Goal: Task Accomplishment & Management: Manage account settings

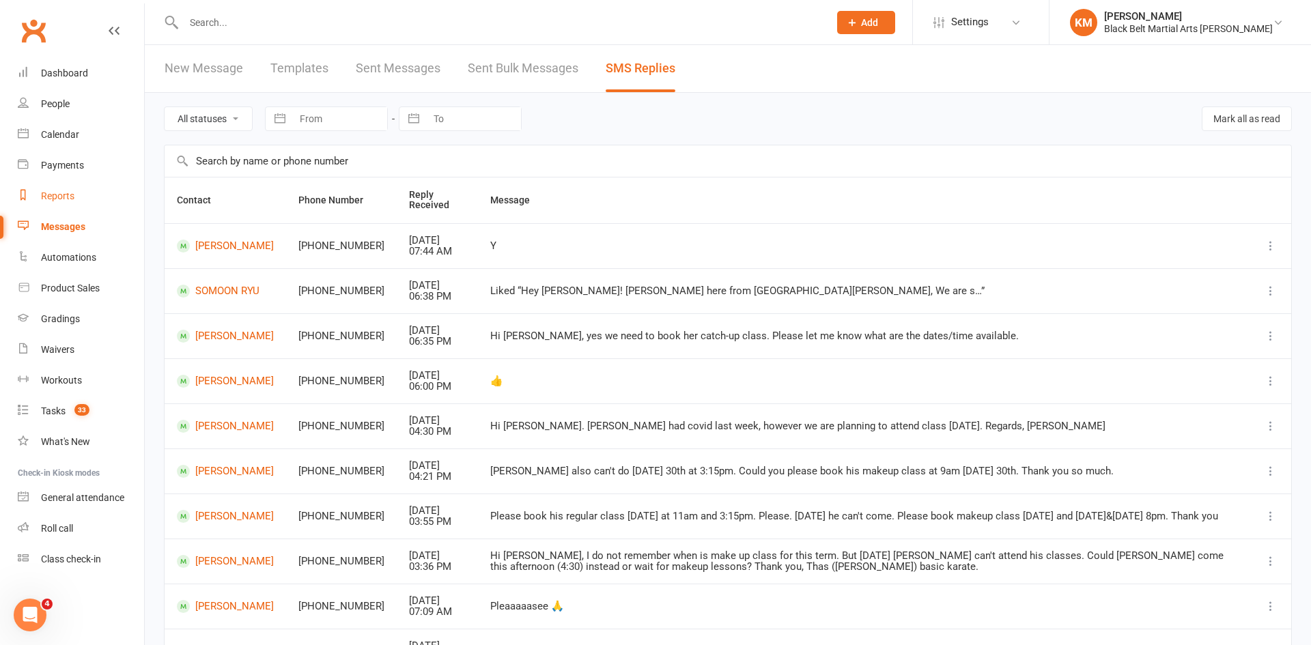
click at [55, 192] on div "Reports" at bounding box center [57, 196] width 33 height 11
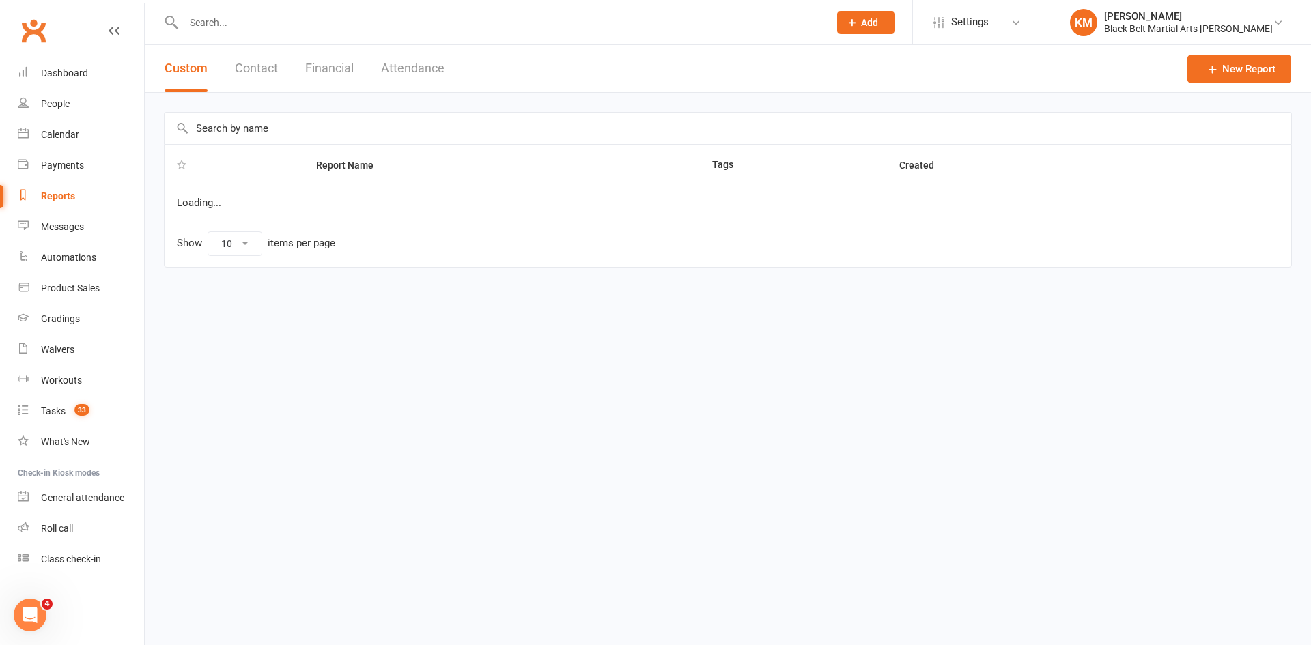
select select "50"
click at [301, 129] on input "text" at bounding box center [728, 128] width 1127 height 31
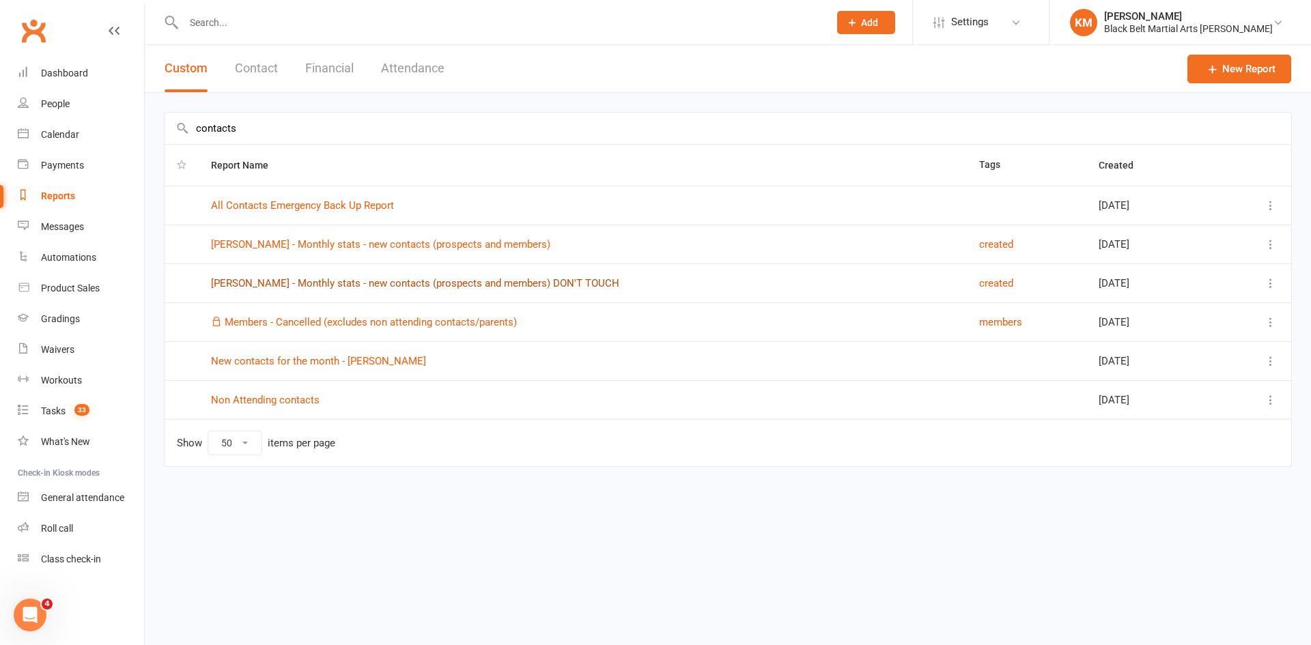
type input "contacts"
click at [283, 282] on link "[PERSON_NAME] - Monthly stats - new contacts (prospects and members) DON'T TOUCH" at bounding box center [415, 283] width 408 height 12
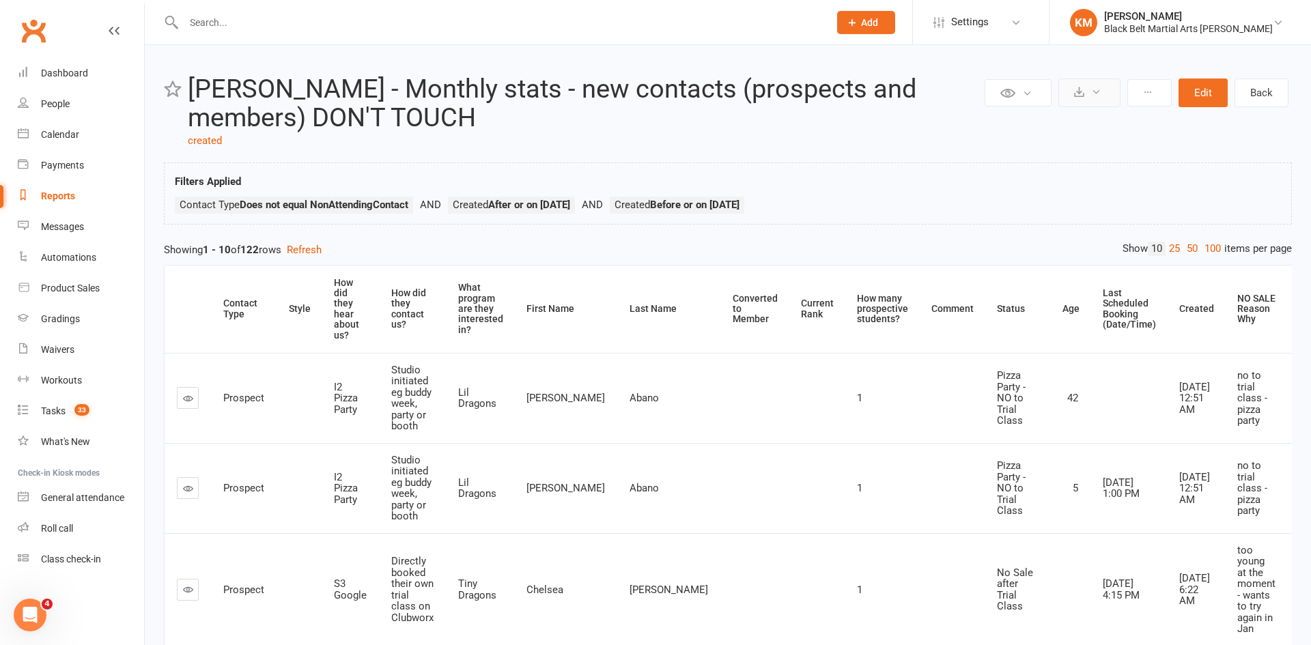
click at [1089, 92] on button at bounding box center [1090, 93] width 62 height 29
click at [1202, 89] on button "Edit" at bounding box center [1203, 93] width 49 height 29
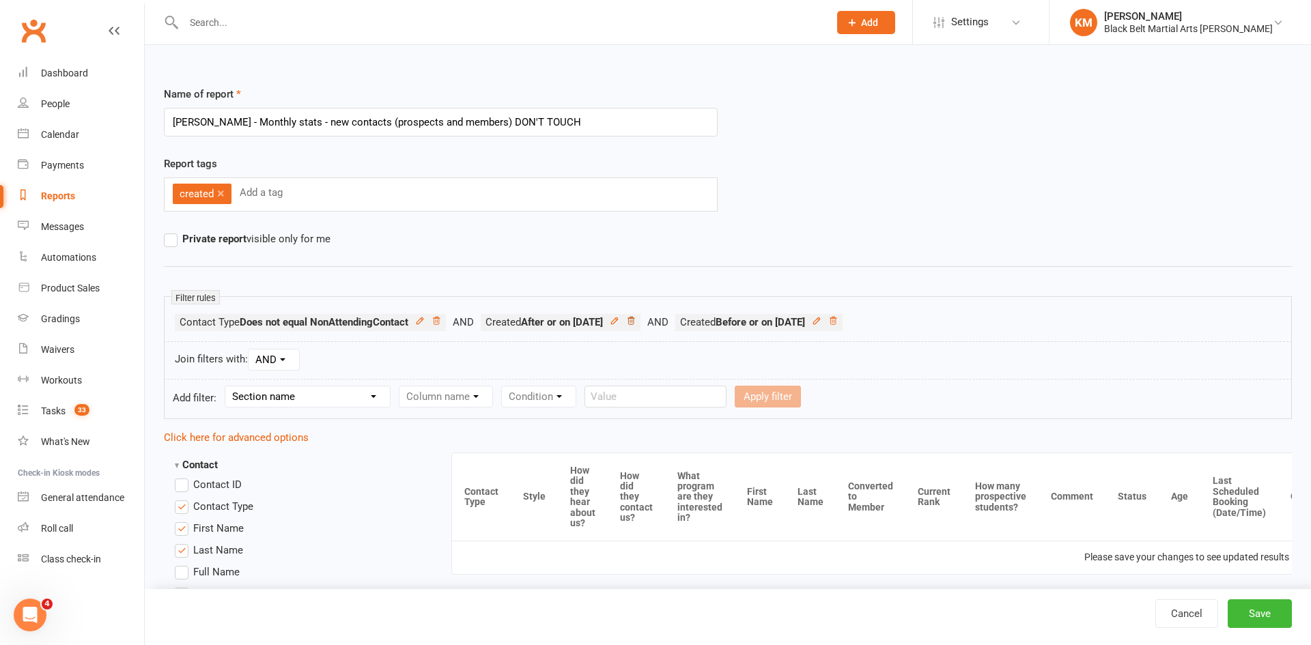
click at [636, 323] on icon at bounding box center [631, 321] width 10 height 10
click at [643, 320] on icon at bounding box center [639, 321] width 10 height 10
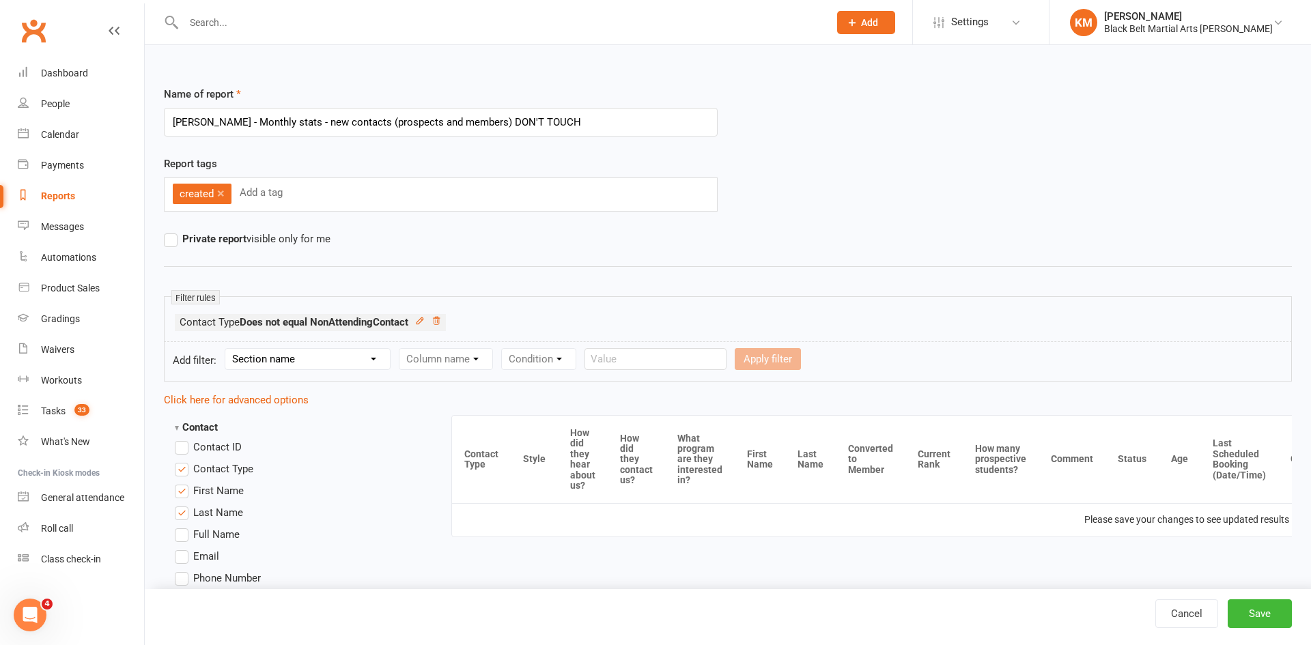
click at [286, 359] on select "Section name Contact Attendance Aggregate Payment Booking Waitlist Attendees Ca…" at bounding box center [307, 359] width 165 height 20
select select "0"
click at [227, 349] on select "Section name Contact Attendance Aggregate Payment Booking Waitlist Attendees Ca…" at bounding box center [307, 359] width 165 height 20
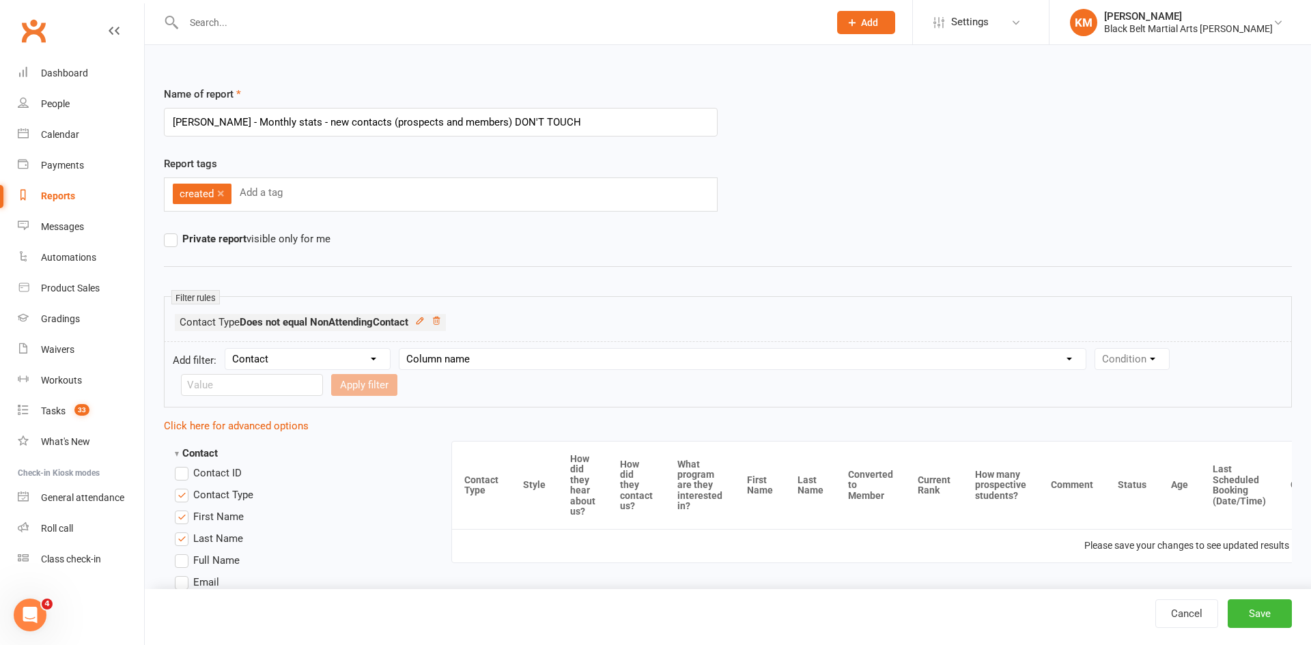
click at [463, 352] on select "Column name Contact Type First Name Last Name Full Name Email Phone Number Addr…" at bounding box center [743, 359] width 686 height 20
click at [1192, 630] on div "Cancel Save" at bounding box center [728, 617] width 1167 height 56
click at [1193, 618] on link "Cancel" at bounding box center [1187, 614] width 63 height 29
select select "50"
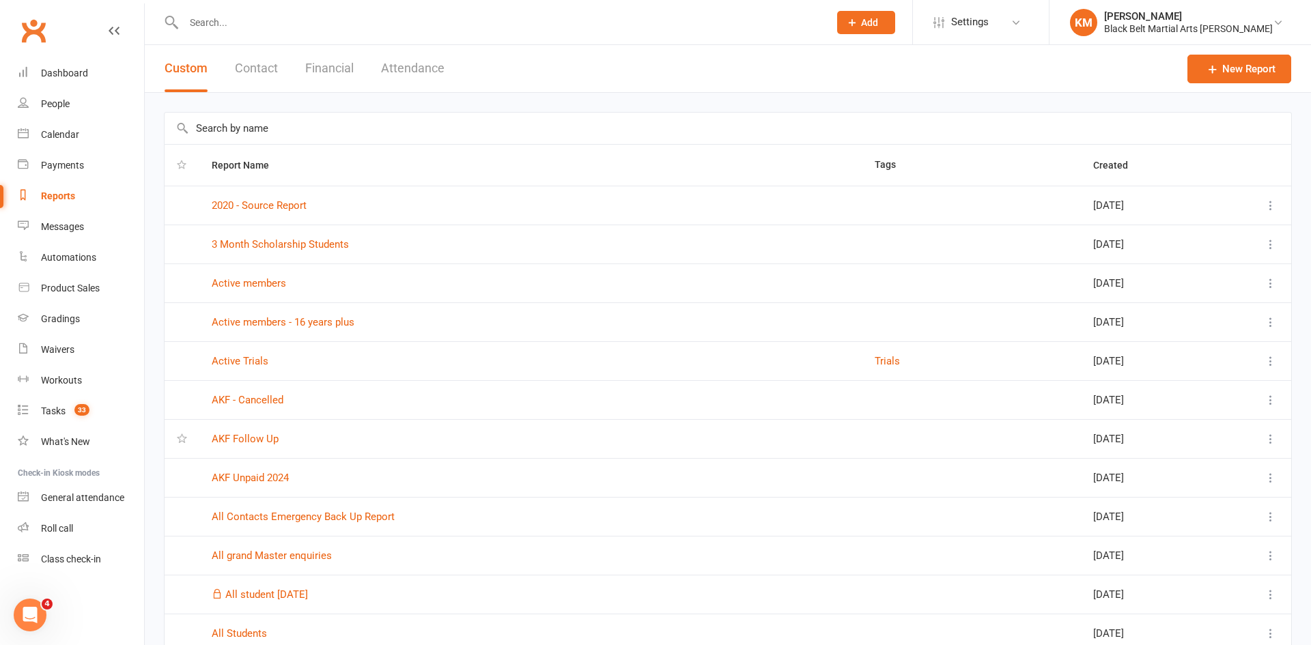
click at [484, 127] on input "text" at bounding box center [728, 128] width 1127 height 31
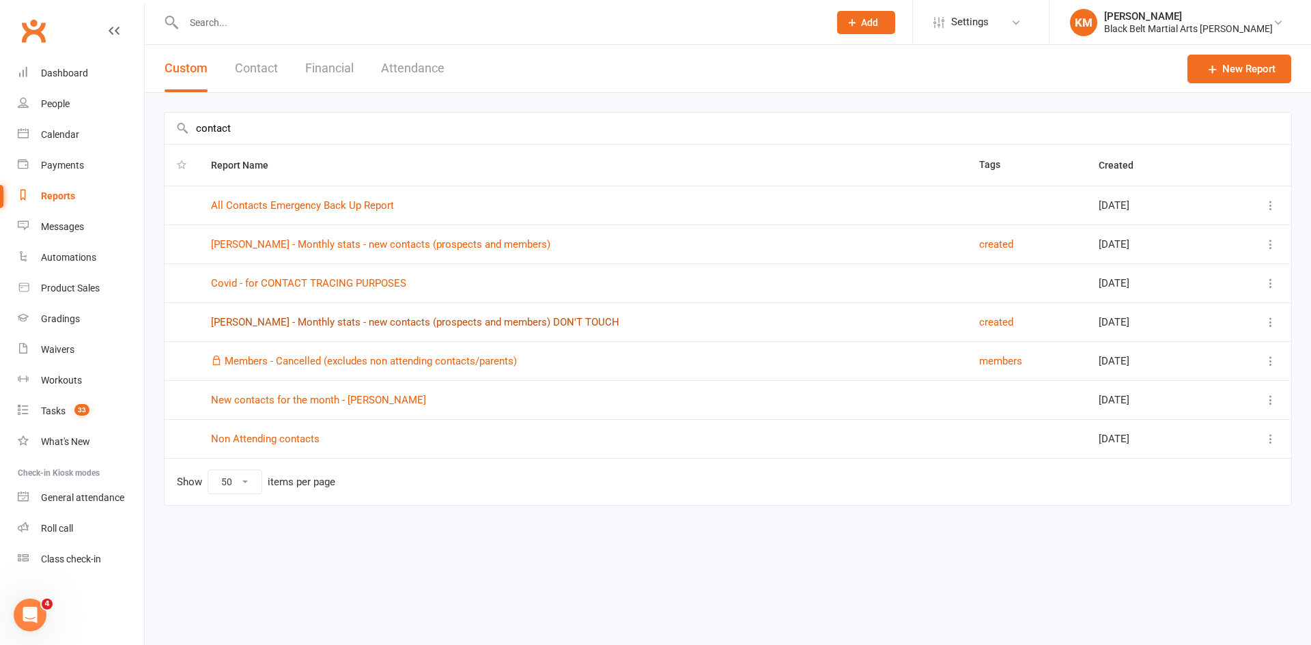
type input "contact"
click at [250, 318] on link "Joshua - Monthly stats - new contacts (prospects and members) DON'T TOUCH" at bounding box center [415, 322] width 408 height 12
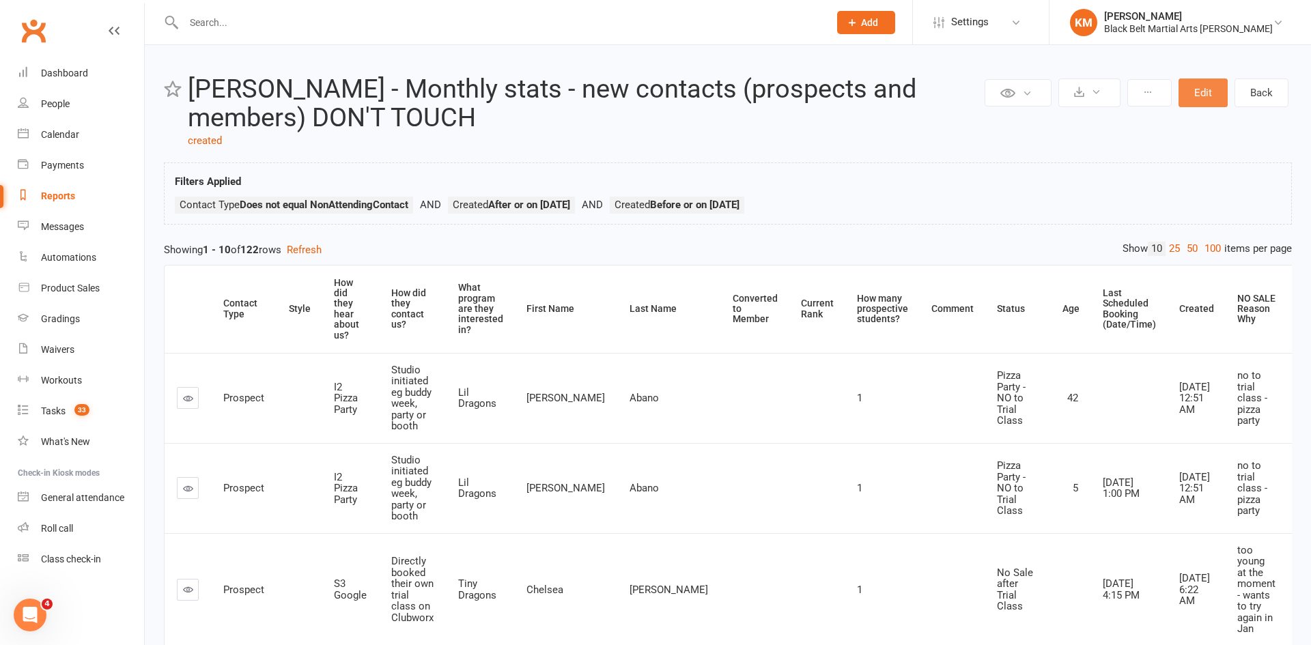
click at [1198, 93] on button "Edit" at bounding box center [1203, 93] width 49 height 29
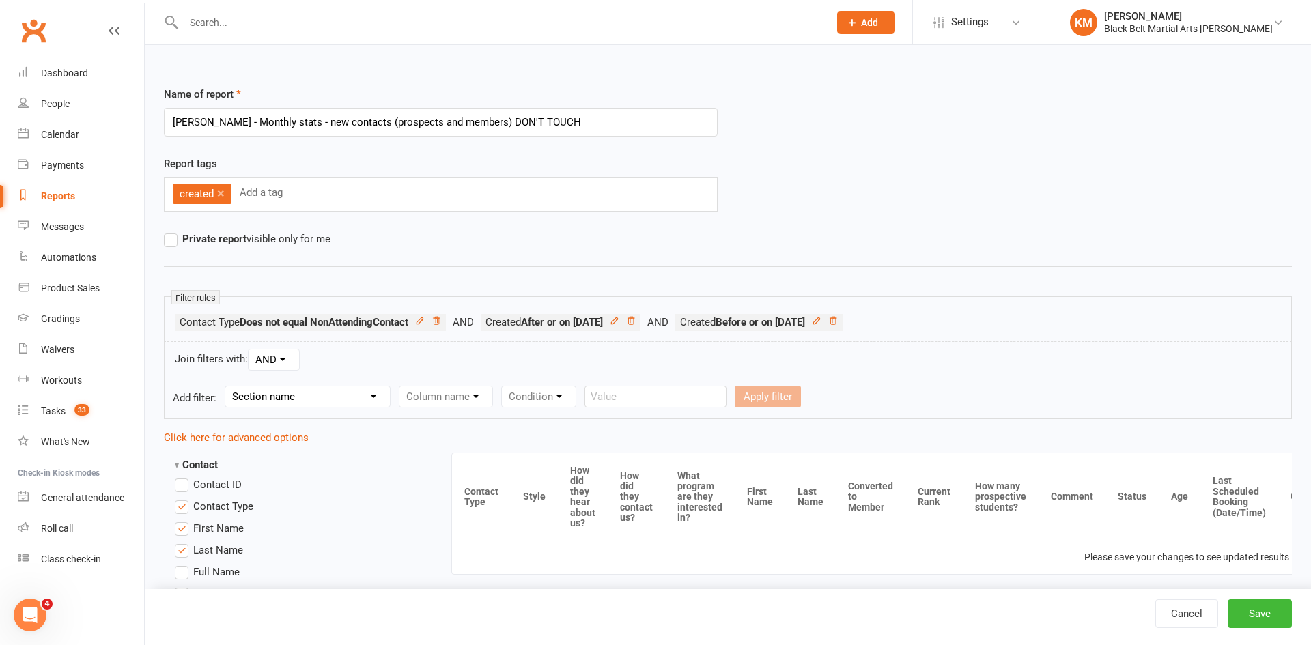
click at [294, 401] on select "Section name Contact Attendance Aggregate Payment Booking Waitlist Attendees Ca…" at bounding box center [307, 397] width 165 height 20
select select "0"
click at [227, 387] on select "Section name Contact Attendance Aggregate Payment Booking Waitlist Attendees Ca…" at bounding box center [307, 397] width 165 height 20
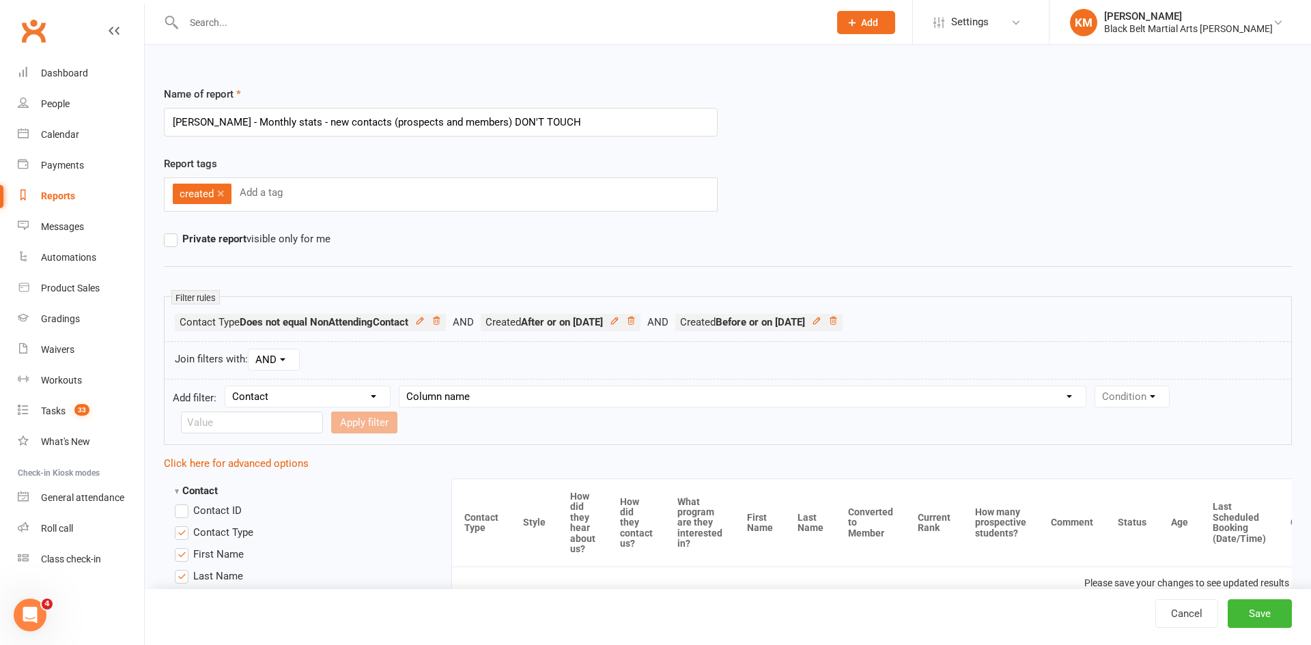
click at [454, 396] on select "Column name Contact Type First Name Last Name Full Name Email Phone Number Addr…" at bounding box center [743, 397] width 686 height 20
select select "7"
click at [400, 387] on select "Column name Contact Type First Name Last Name Full Name Email Phone Number Addr…" at bounding box center [743, 397] width 686 height 20
click at [1098, 389] on select "Condition Is Is not Before After Before or on After or on Is blank Is not blank" at bounding box center [1139, 397] width 86 height 20
select select "5"
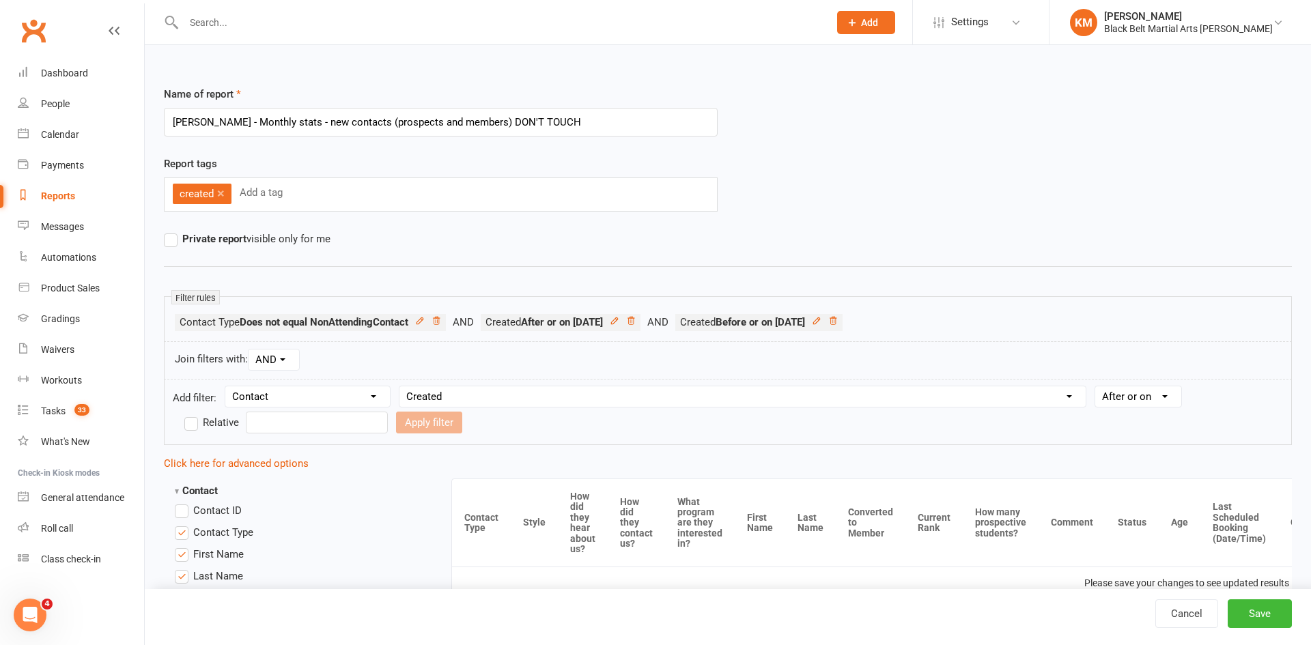
click at [1096, 387] on select "Condition Is Is not Before After Before or on After or on Is blank Is not blank" at bounding box center [1139, 397] width 86 height 20
click at [298, 421] on input "text" at bounding box center [317, 423] width 142 height 22
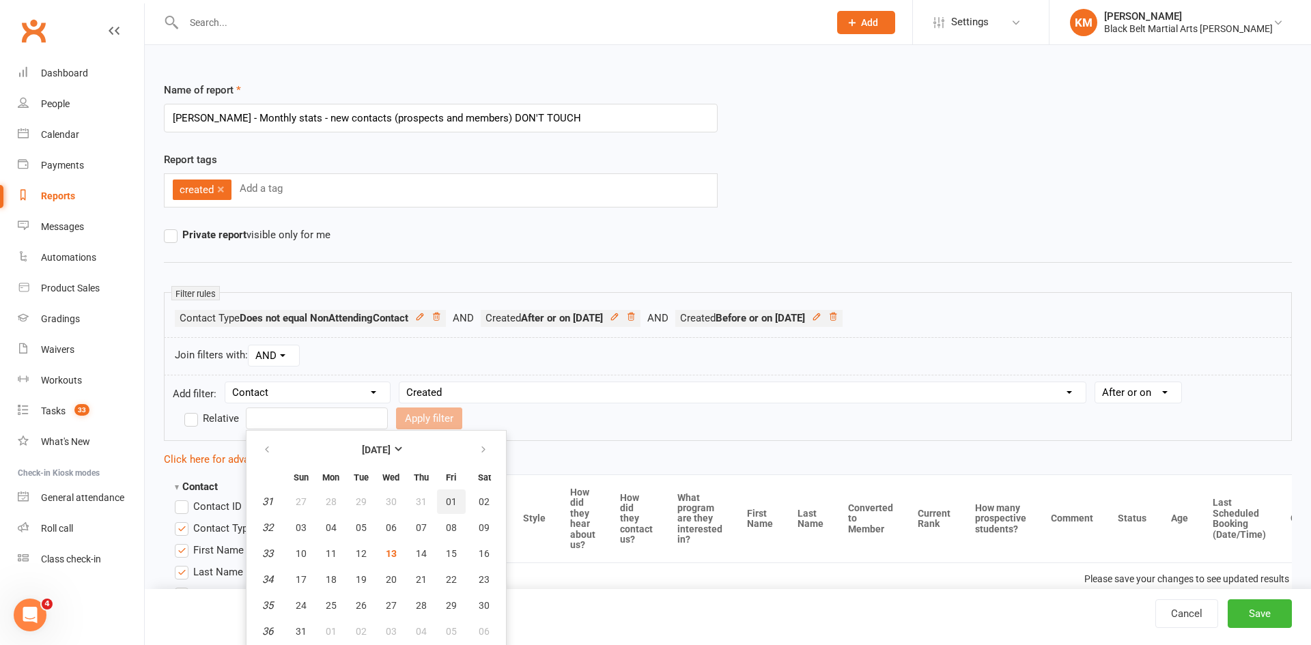
click at [453, 498] on span "01" at bounding box center [451, 502] width 11 height 11
type input "[DATE]"
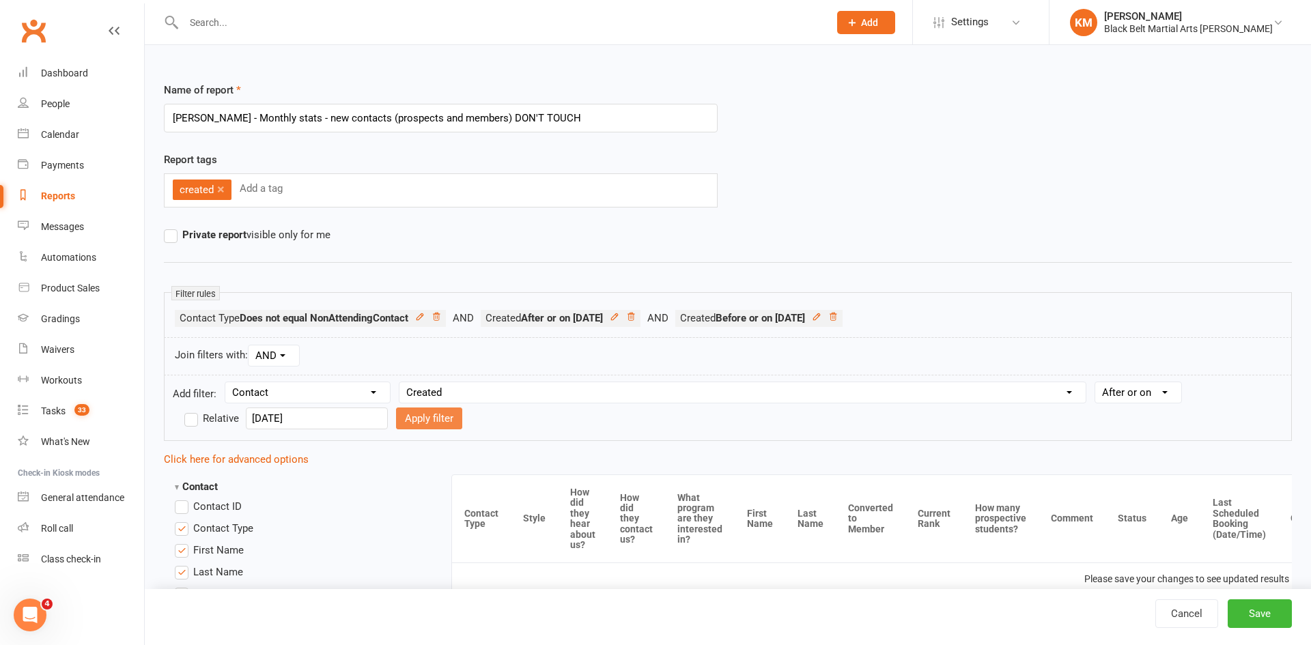
click at [402, 420] on button "Apply filter" at bounding box center [429, 419] width 66 height 22
select select
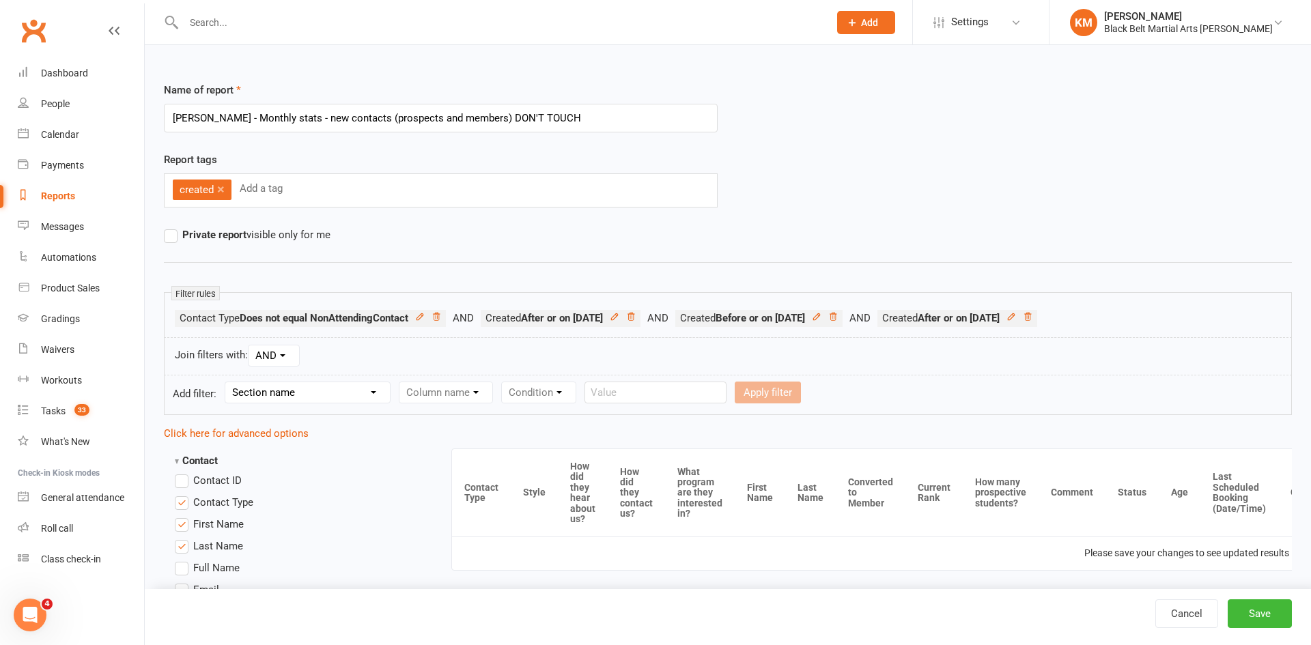
click at [350, 382] on select "Section name Contact Attendance Aggregate Payment Booking Waitlist Attendees Ca…" at bounding box center [307, 392] width 165 height 20
select select "0"
click at [227, 382] on select "Section name Contact Attendance Aggregate Payment Booking Waitlist Attendees Ca…" at bounding box center [307, 392] width 165 height 20
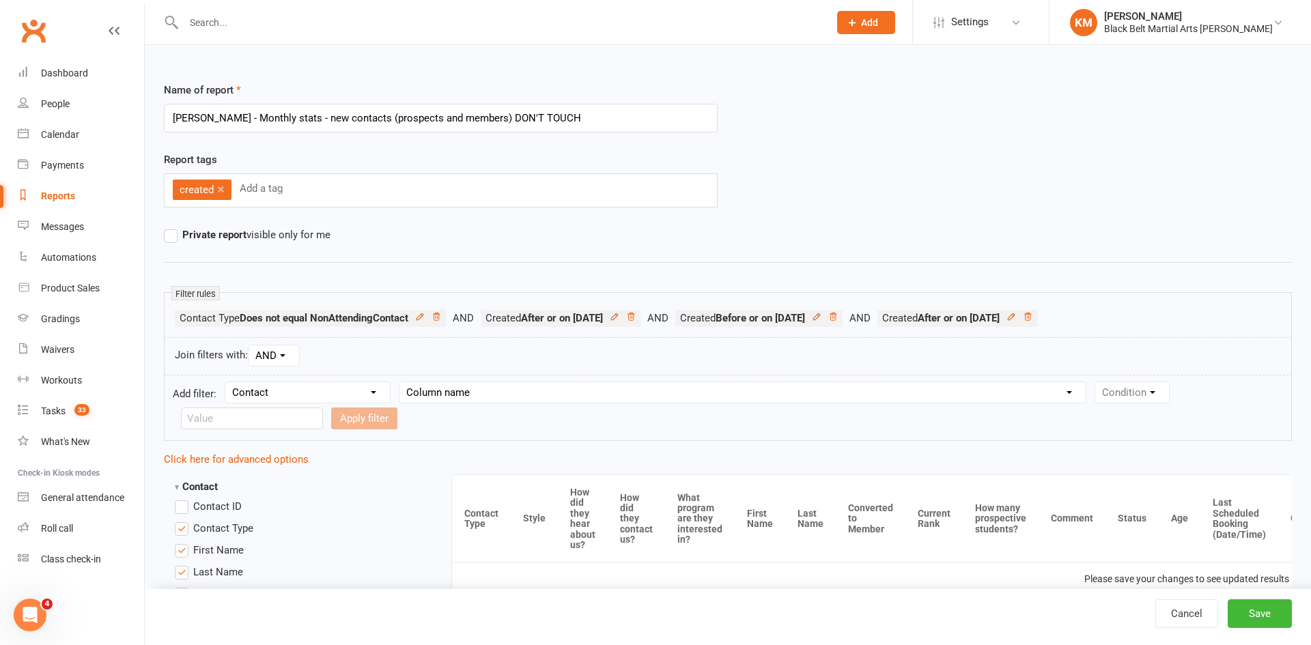
click at [479, 384] on select "Column name Contact Type First Name Last Name Full Name Email Phone Number Addr…" at bounding box center [743, 392] width 686 height 20
select select "7"
click at [400, 382] on select "Column name Contact Type First Name Last Name Full Name Email Phone Number Addr…" at bounding box center [743, 392] width 686 height 20
click at [298, 421] on input "text" at bounding box center [317, 419] width 142 height 22
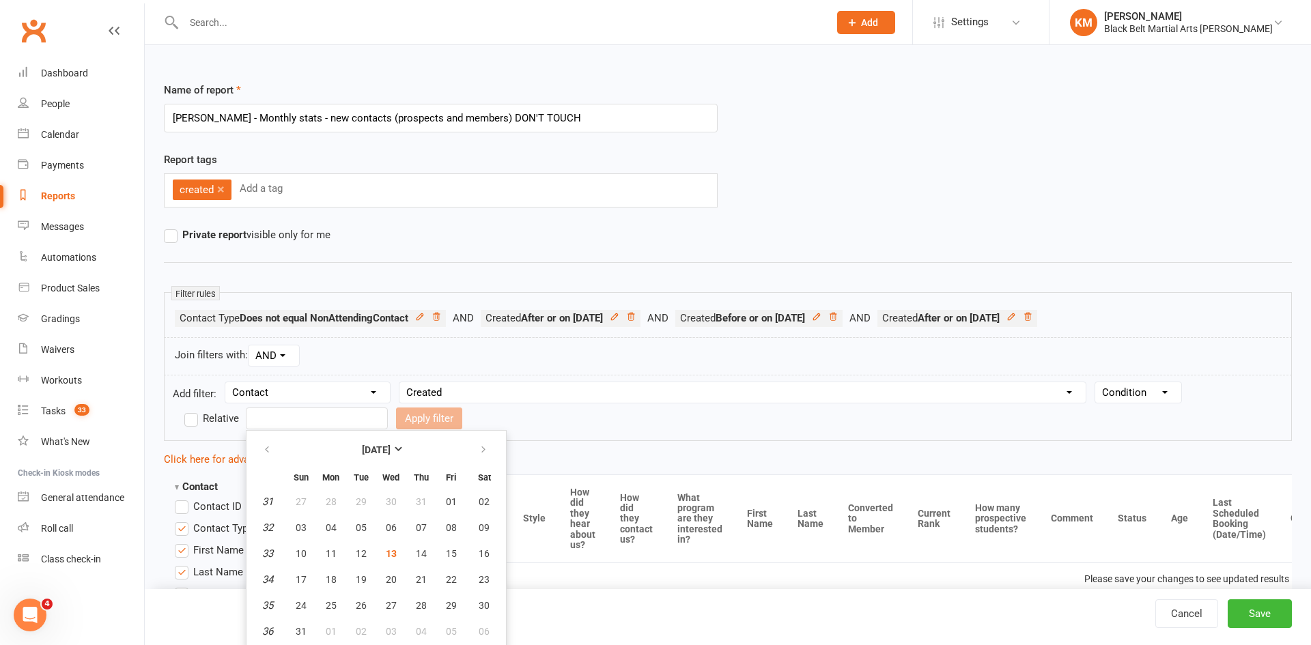
click at [1149, 389] on select "Condition Is Is not Before After Before or on After or on Is blank Is not blank" at bounding box center [1139, 392] width 86 height 20
select select "4"
click at [1096, 382] on select "Condition Is Is not Before After Before or on After or on Is blank Is not blank" at bounding box center [1139, 392] width 86 height 20
click at [292, 417] on input "text" at bounding box center [317, 419] width 142 height 22
click at [296, 630] on span "31" at bounding box center [301, 631] width 11 height 11
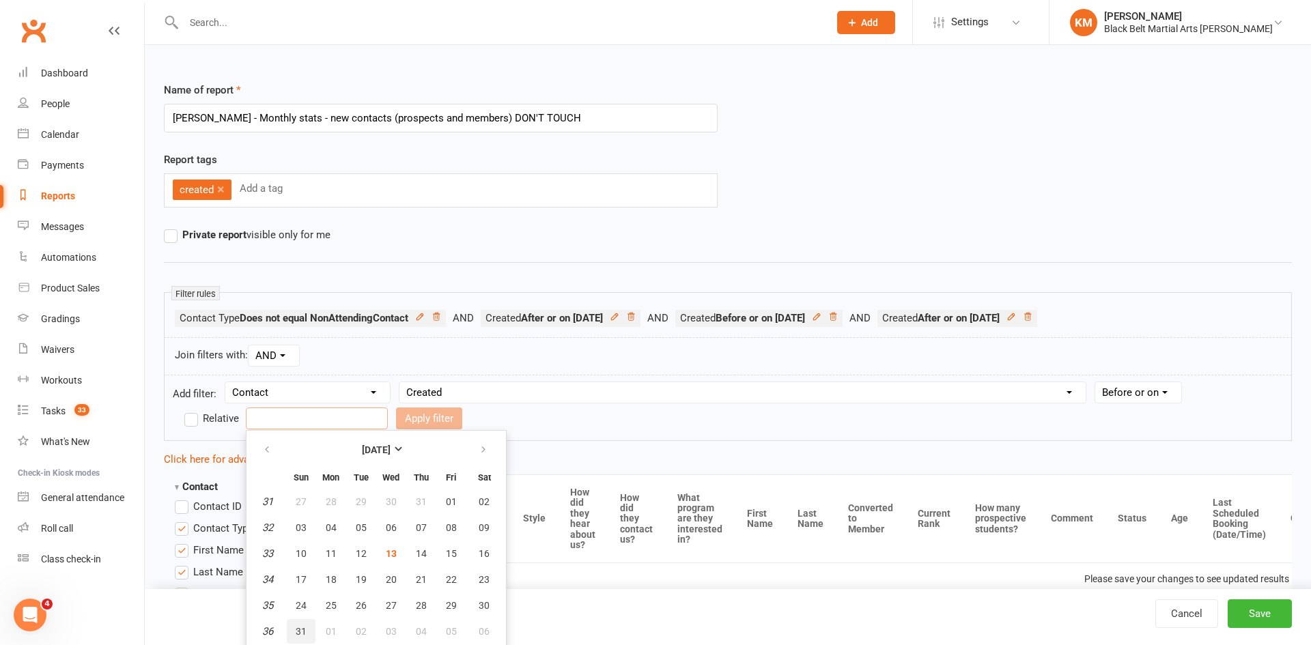
type input "31 Aug 2025"
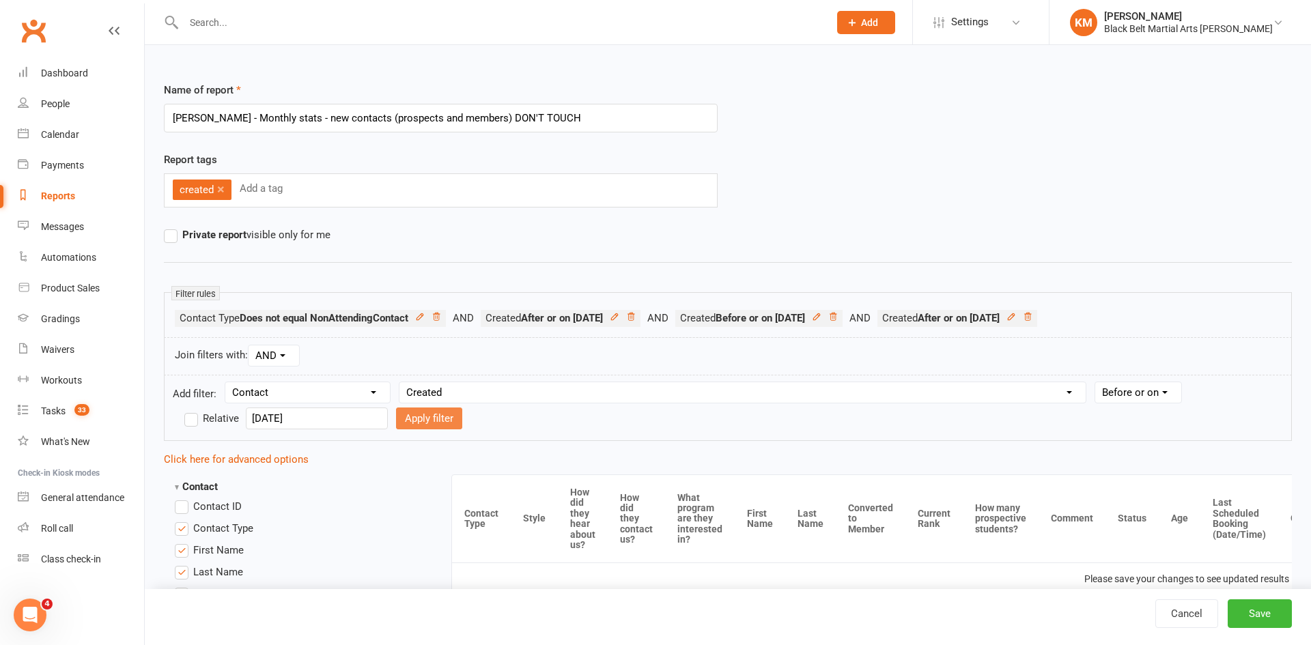
click at [425, 415] on button "Apply filter" at bounding box center [429, 419] width 66 height 22
select select
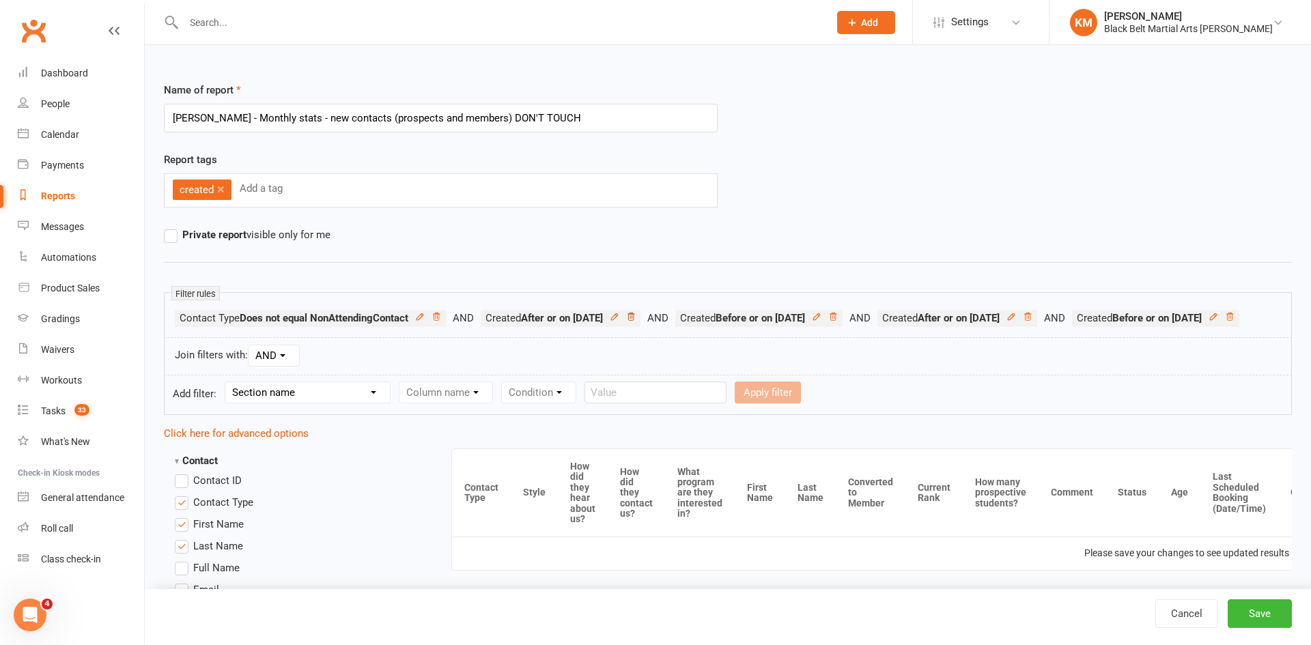
click at [635, 317] on icon at bounding box center [631, 317] width 7 height 8
click at [643, 315] on icon at bounding box center [639, 317] width 10 height 10
click at [1268, 613] on button "Save" at bounding box center [1260, 614] width 64 height 29
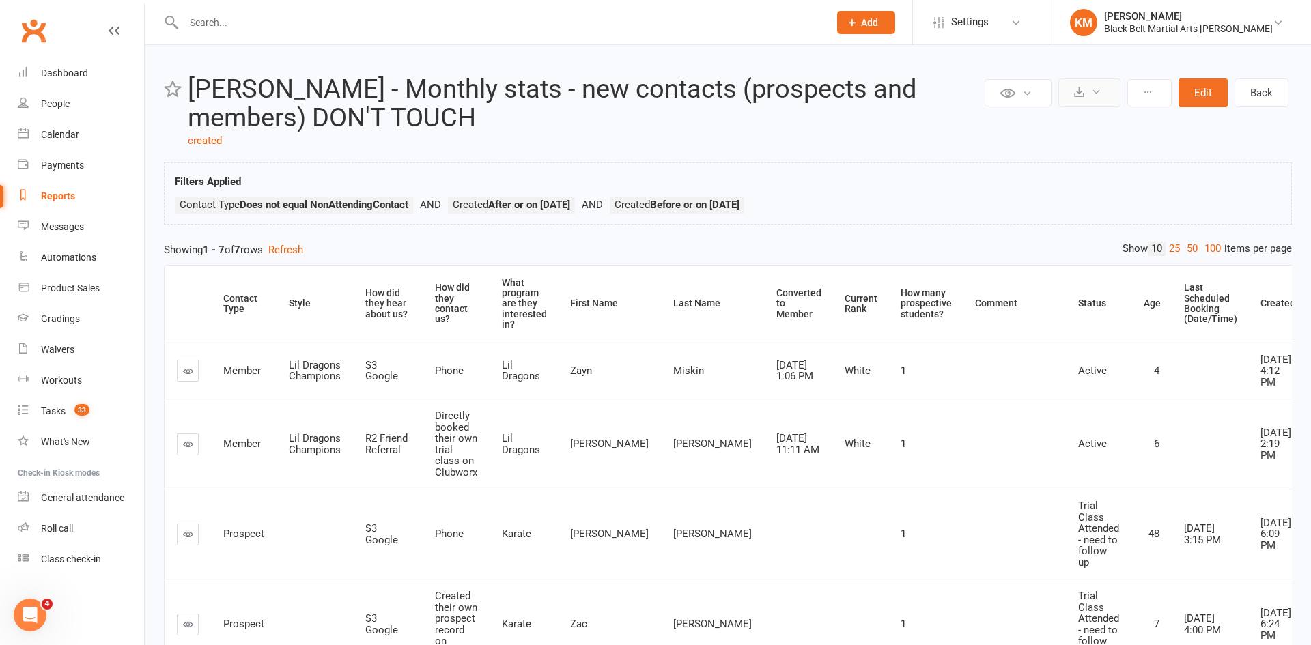
click at [1089, 89] on button at bounding box center [1090, 93] width 62 height 29
click at [1059, 126] on link "Export to CSV" at bounding box center [1048, 125] width 143 height 27
click at [1088, 96] on button at bounding box center [1090, 93] width 62 height 29
click at [1071, 126] on link "Export to CSV" at bounding box center [1048, 125] width 143 height 27
click at [58, 105] on div "People" at bounding box center [55, 103] width 29 height 11
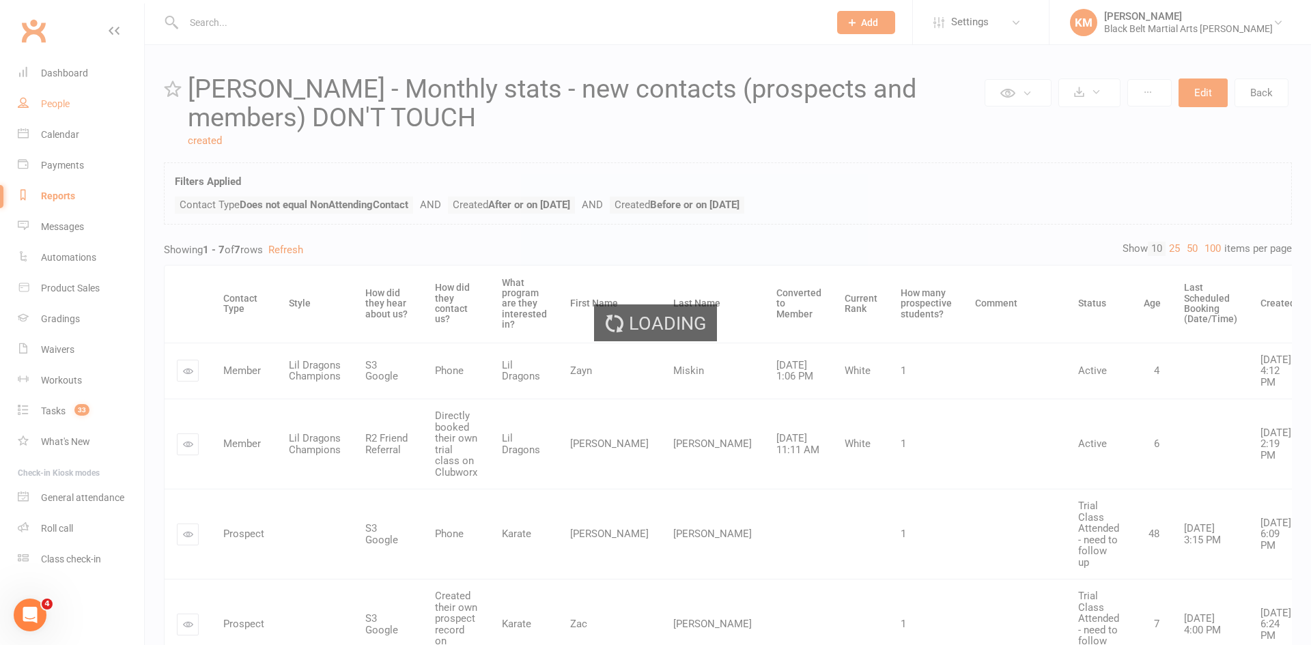
select select "100"
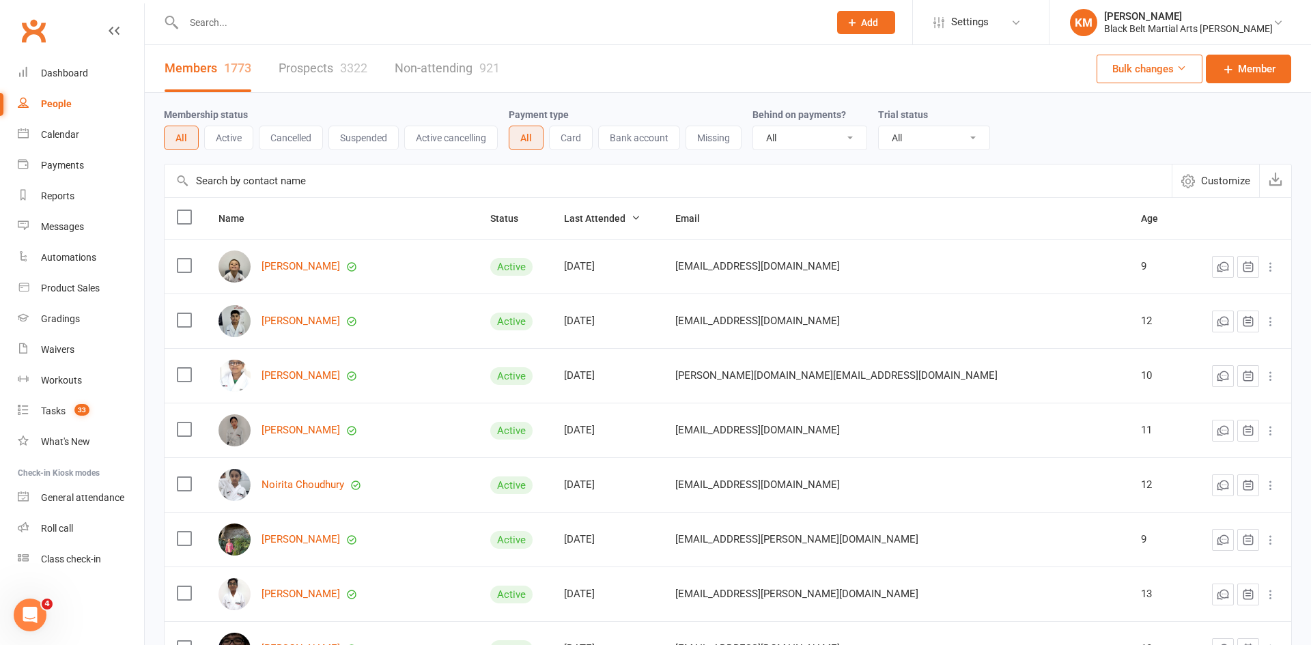
click at [276, 83] on div "Members 1773 Prospects 3322 Non-attending 921" at bounding box center [332, 68] width 375 height 47
click at [314, 70] on link "Prospects 3322" at bounding box center [323, 68] width 89 height 47
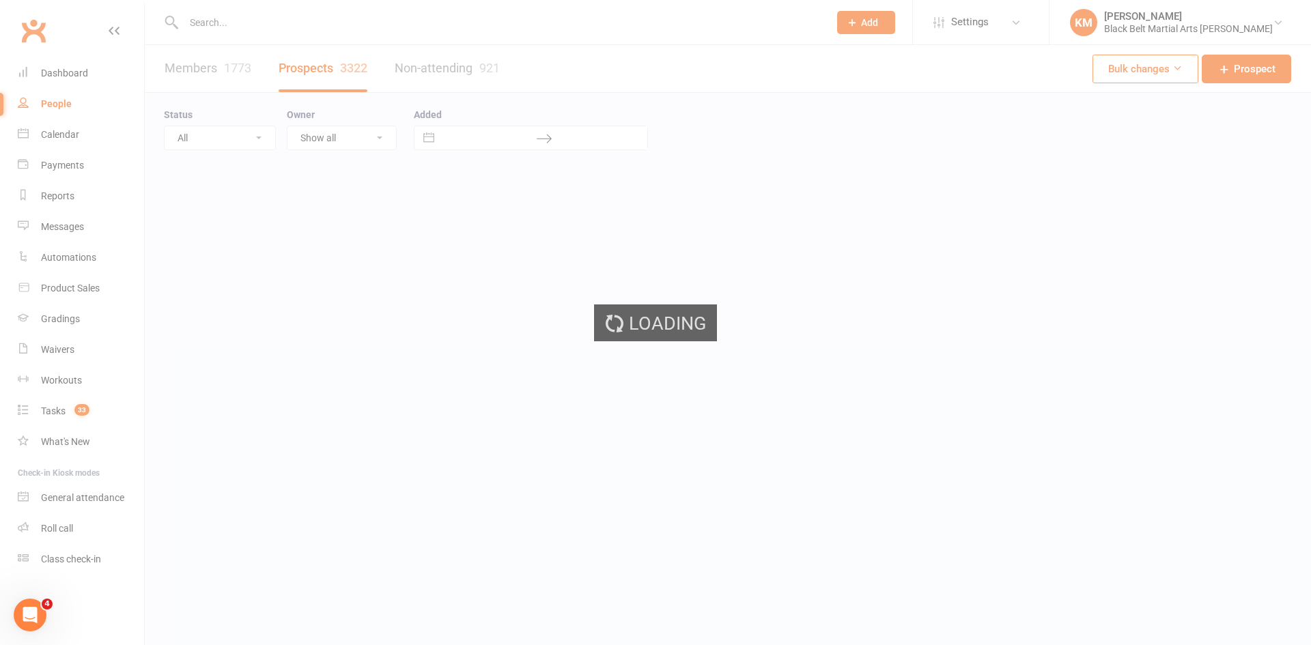
select select "100"
click at [221, 137] on select "All (No status set) (Invalid status) Action Required Private intro Booked Trial…" at bounding box center [220, 137] width 111 height 23
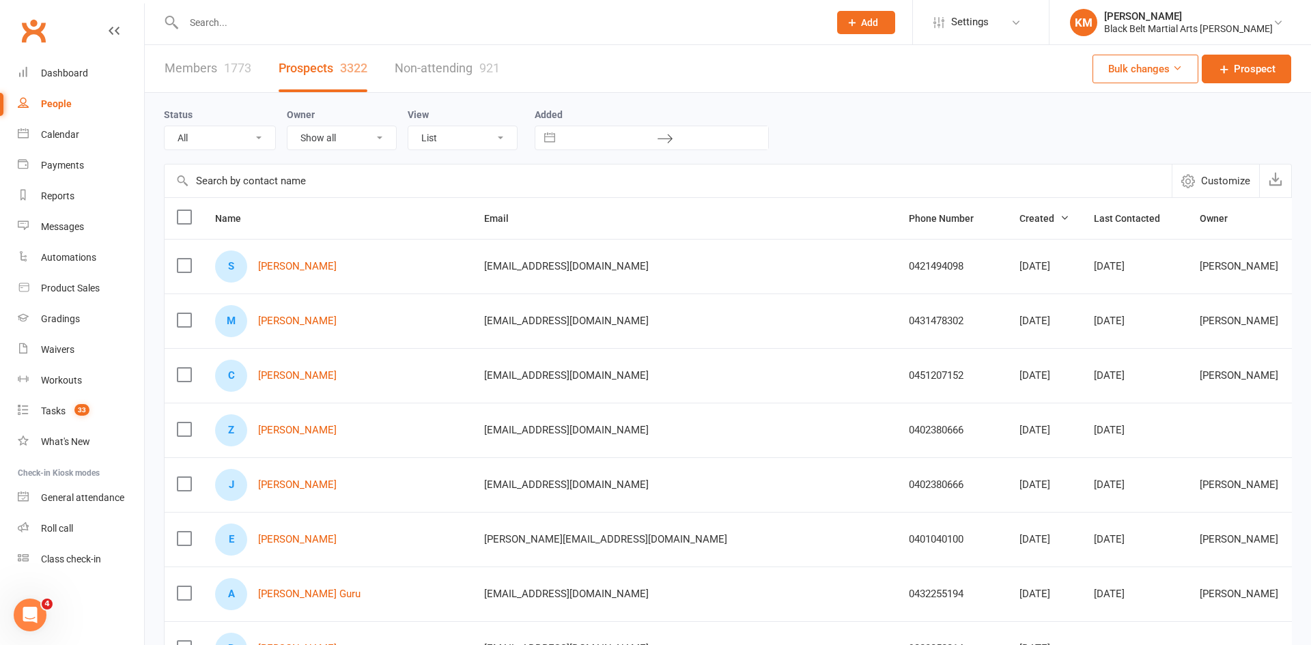
click at [221, 137] on select "All (No status set) (Invalid status) Action Required Private intro Booked Trial…" at bounding box center [220, 137] width 111 height 23
click at [165, 126] on select "All (No status set) (Invalid status) Action Required Private intro Booked Trial…" at bounding box center [220, 137] width 111 height 23
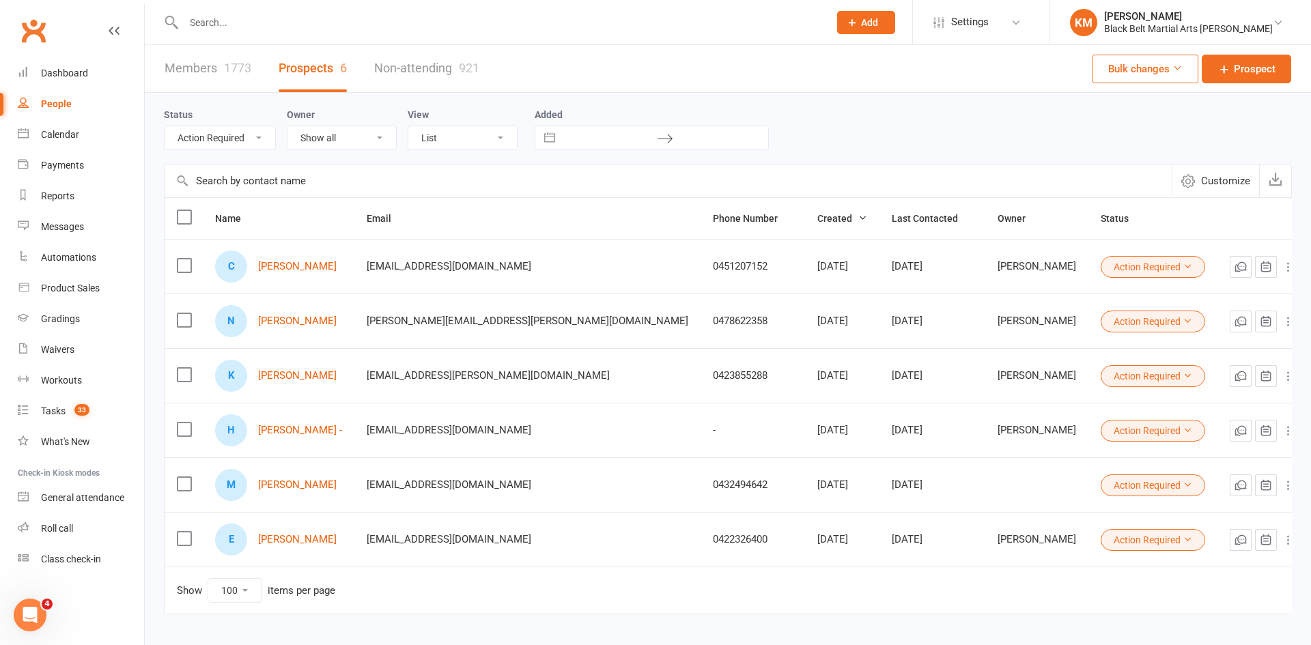
click at [194, 130] on select "All (No status set) (Invalid status) Action Required Private intro Booked Trial…" at bounding box center [220, 137] width 111 height 23
click at [165, 126] on select "All (No status set) (Invalid status) Action Required Private intro Booked Trial…" at bounding box center [220, 137] width 111 height 23
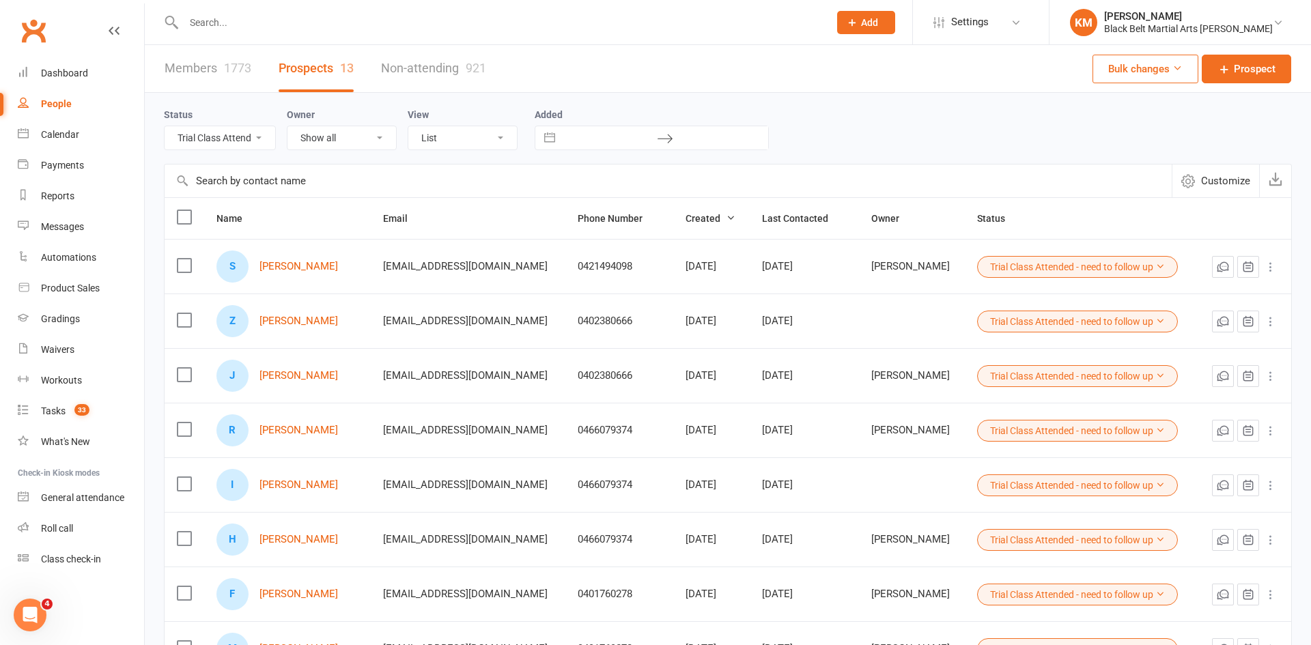
click at [1027, 321] on button "Trial Class Attended - need to follow up" at bounding box center [1077, 322] width 201 height 22
click at [239, 137] on select "All (No status set) (Invalid status) Action Required Private intro Booked Trial…" at bounding box center [220, 137] width 111 height 23
click at [165, 126] on select "All (No status set) (Invalid status) Action Required Private intro Booked Trial…" at bounding box center [220, 137] width 111 height 23
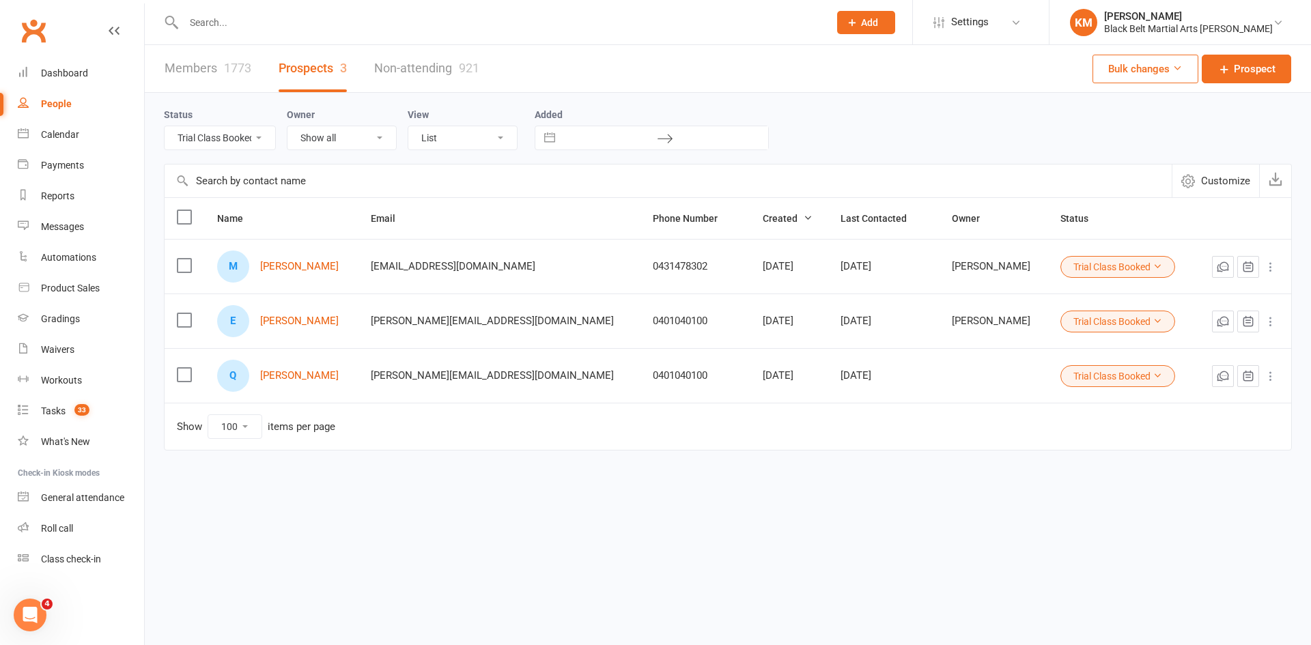
click at [236, 141] on select "All (No status set) (Invalid status) Action Required Private intro Booked Trial…" at bounding box center [220, 137] width 111 height 23
click at [165, 126] on select "All (No status set) (Invalid status) Action Required Private intro Booked Trial…" at bounding box center [220, 137] width 111 height 23
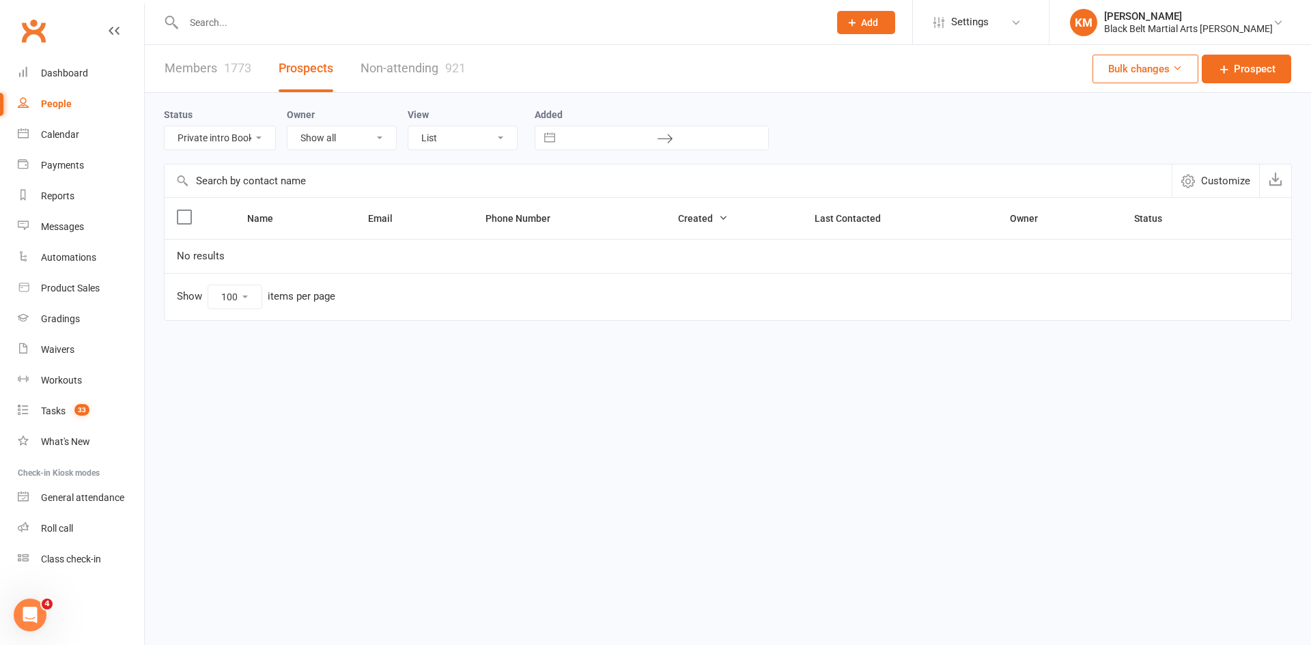
click at [240, 141] on select "All (No status set) (Invalid status) Action Required Private intro Booked Trial…" at bounding box center [220, 137] width 111 height 23
select select "Trial Class Attended - need to follow up"
click at [165, 126] on select "All (No status set) (Invalid status) Action Required Private intro Booked Trial…" at bounding box center [220, 137] width 111 height 23
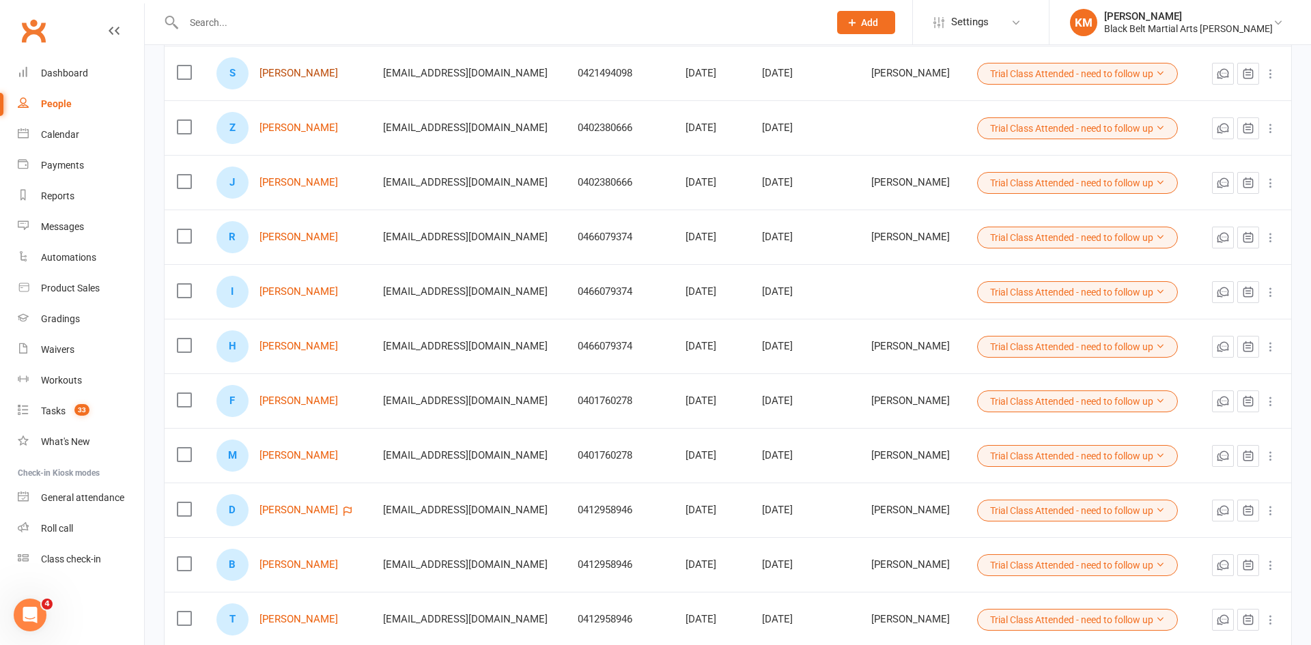
scroll to position [194, 0]
click at [1128, 239] on button "Trial Class Attended - need to follow up" at bounding box center [1077, 237] width 201 height 22
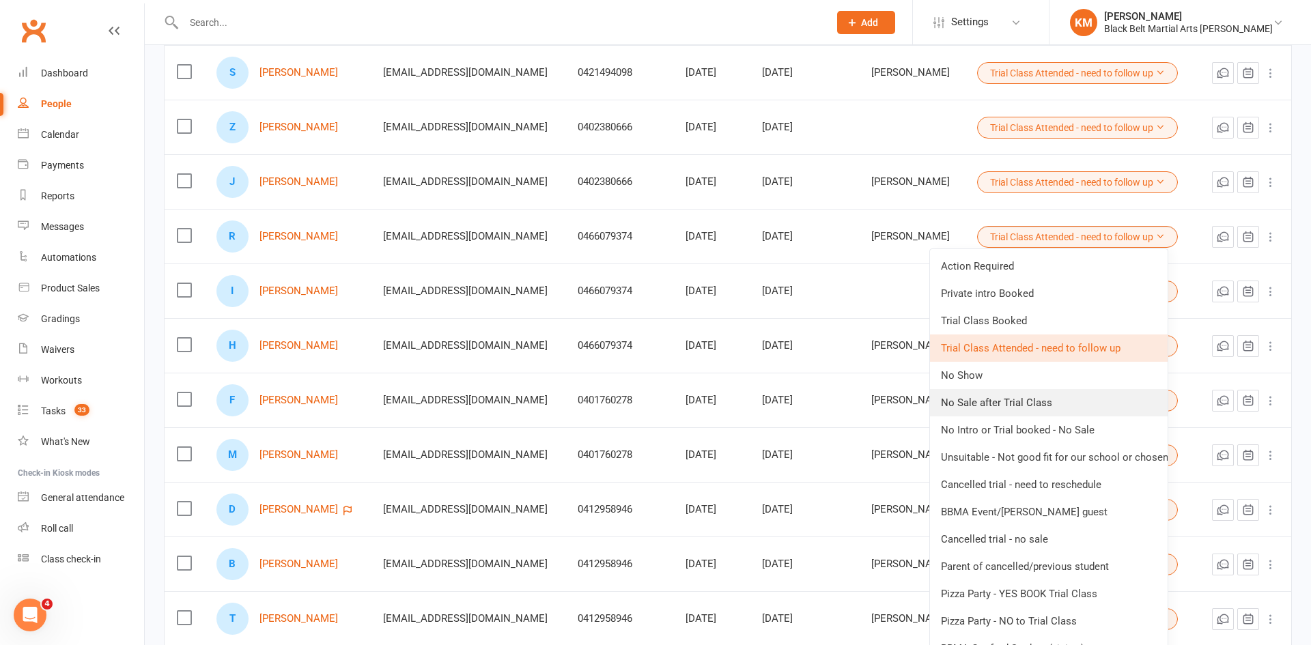
click at [1088, 393] on link "No Sale after Trial Class" at bounding box center [1049, 402] width 238 height 27
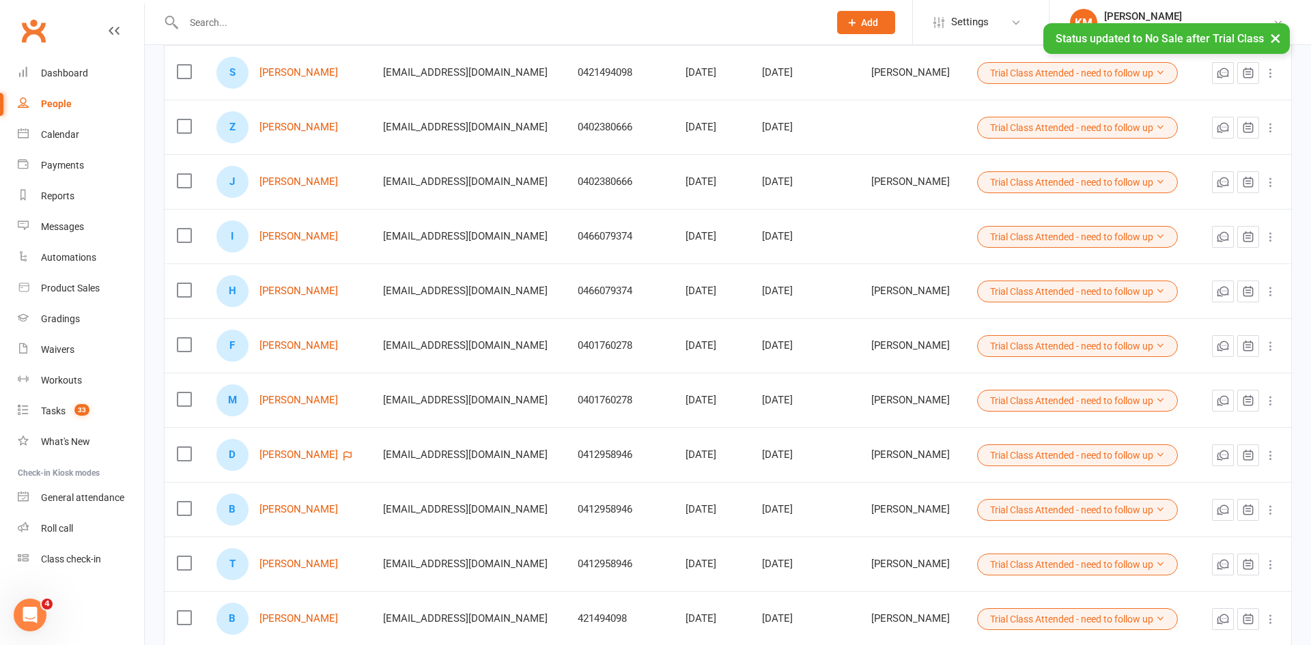
click at [1037, 234] on button "Trial Class Attended - need to follow up" at bounding box center [1077, 237] width 201 height 22
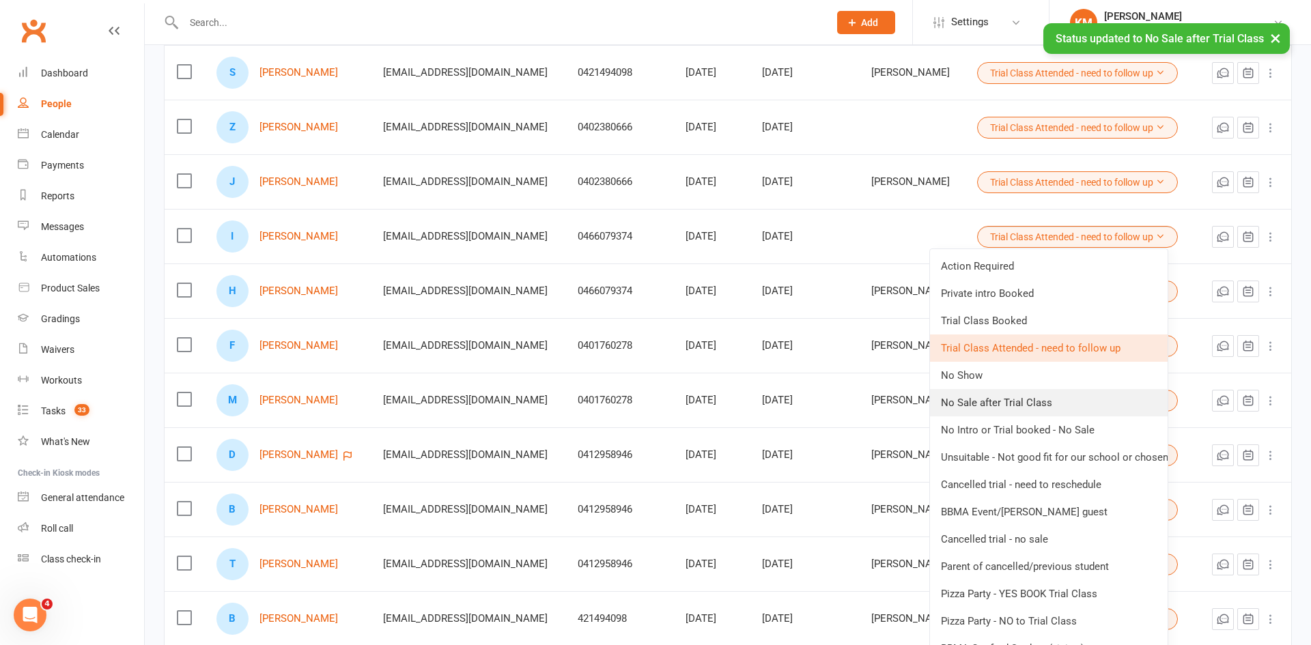
click at [1045, 397] on link "No Sale after Trial Class" at bounding box center [1049, 402] width 238 height 27
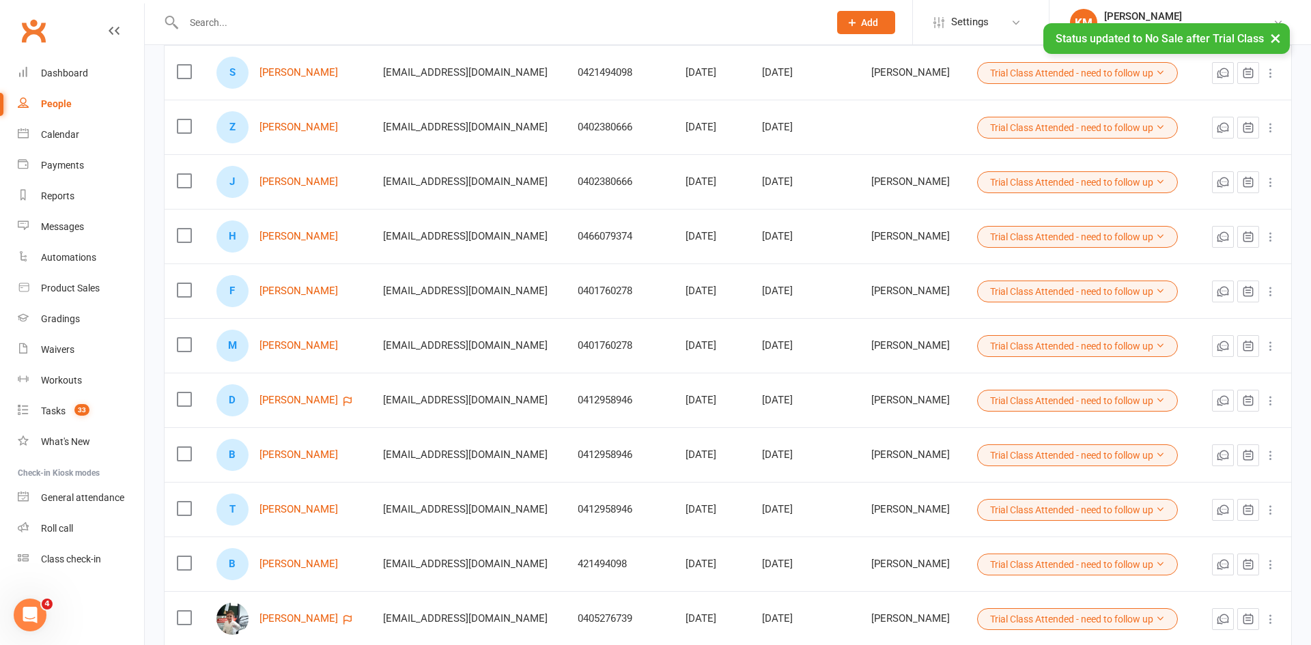
click at [1027, 240] on button "Trial Class Attended - need to follow up" at bounding box center [1077, 237] width 201 height 22
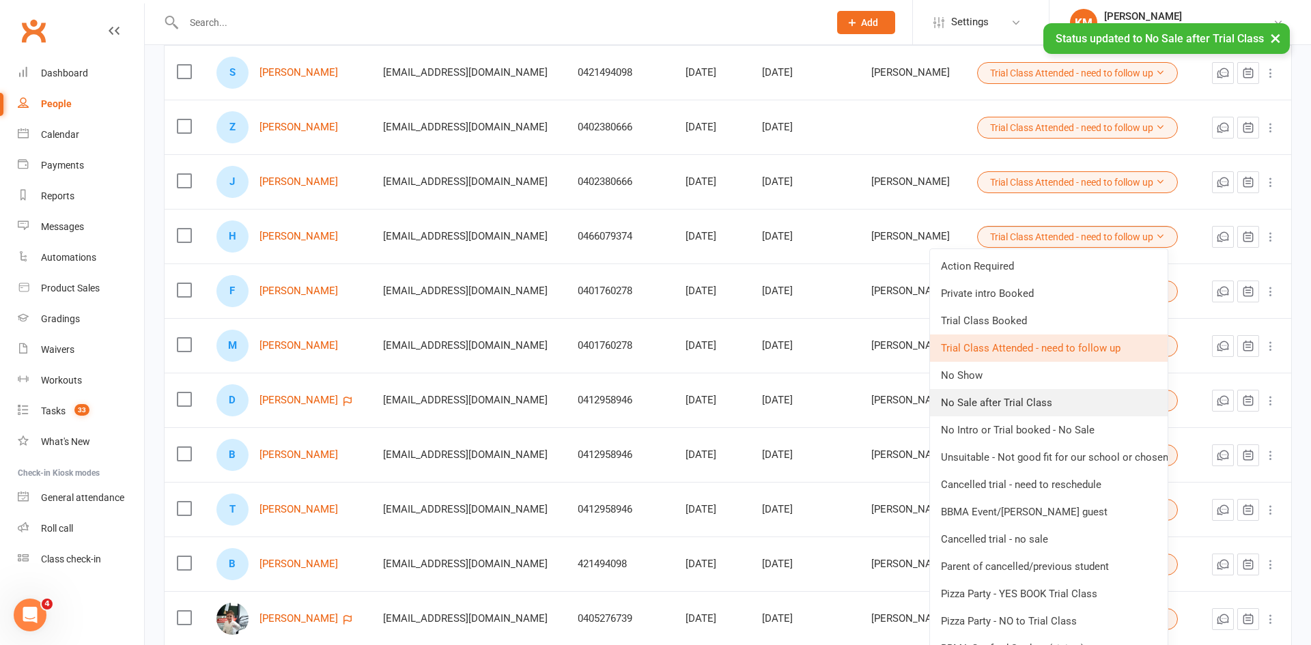
click at [1017, 398] on link "No Sale after Trial Class" at bounding box center [1049, 402] width 238 height 27
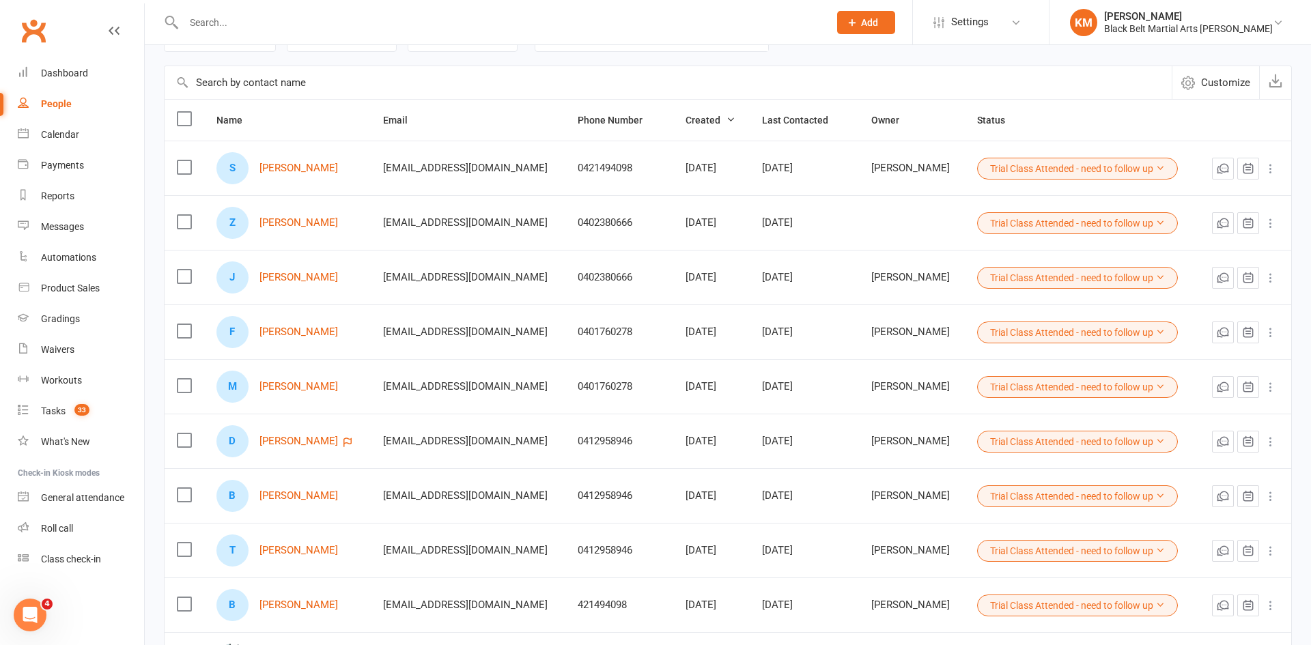
scroll to position [98, 0]
click at [313, 305] on td "F Felix Hooper" at bounding box center [287, 332] width 167 height 55
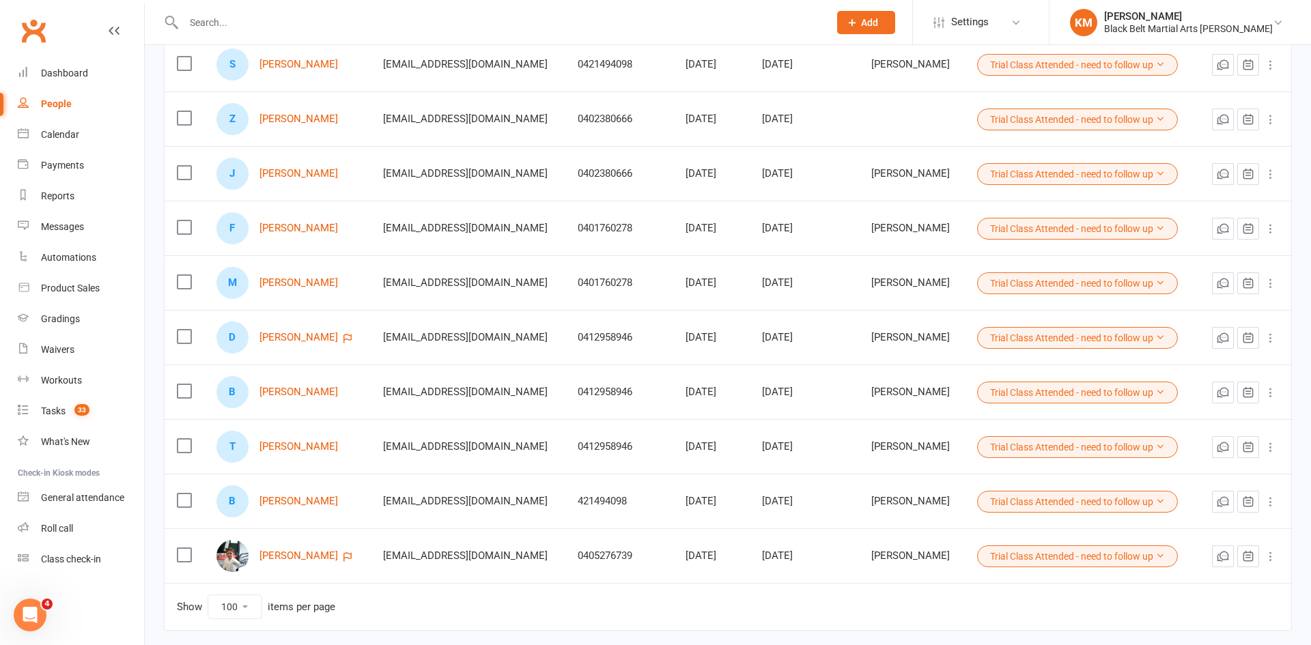
scroll to position [204, 0]
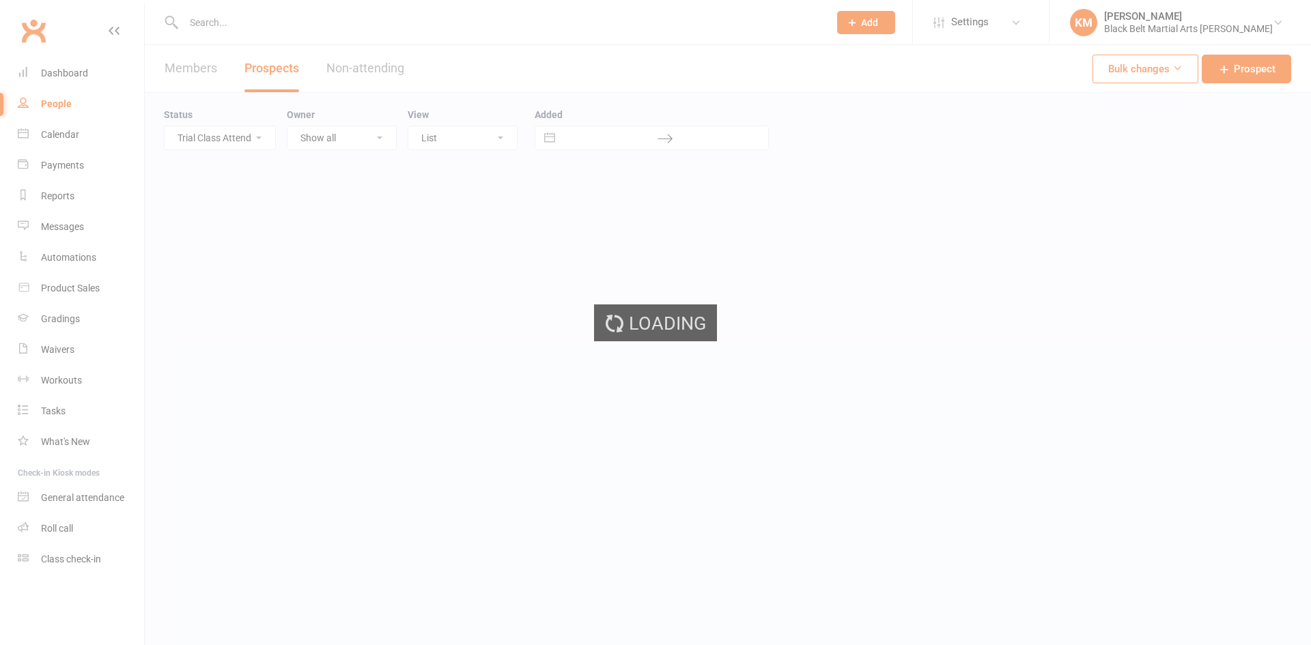
select select "Trial Class Attended - need to follow up"
select select "100"
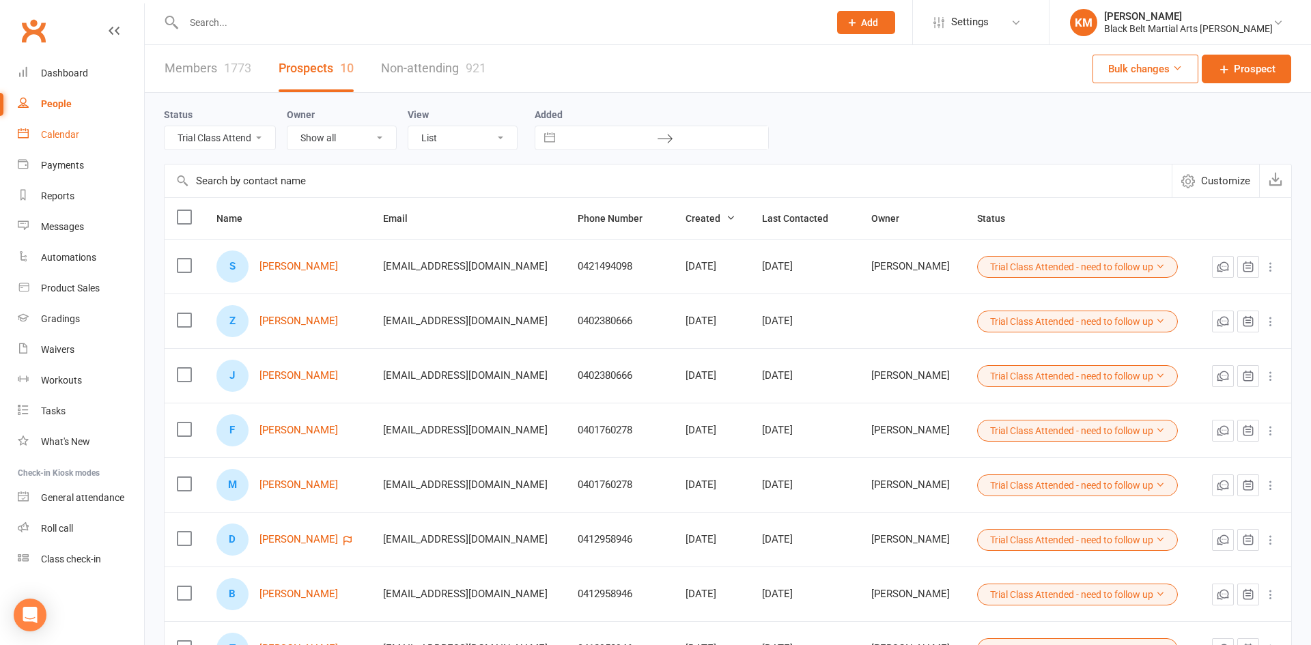
click at [79, 138] on div "Calendar" at bounding box center [60, 134] width 38 height 11
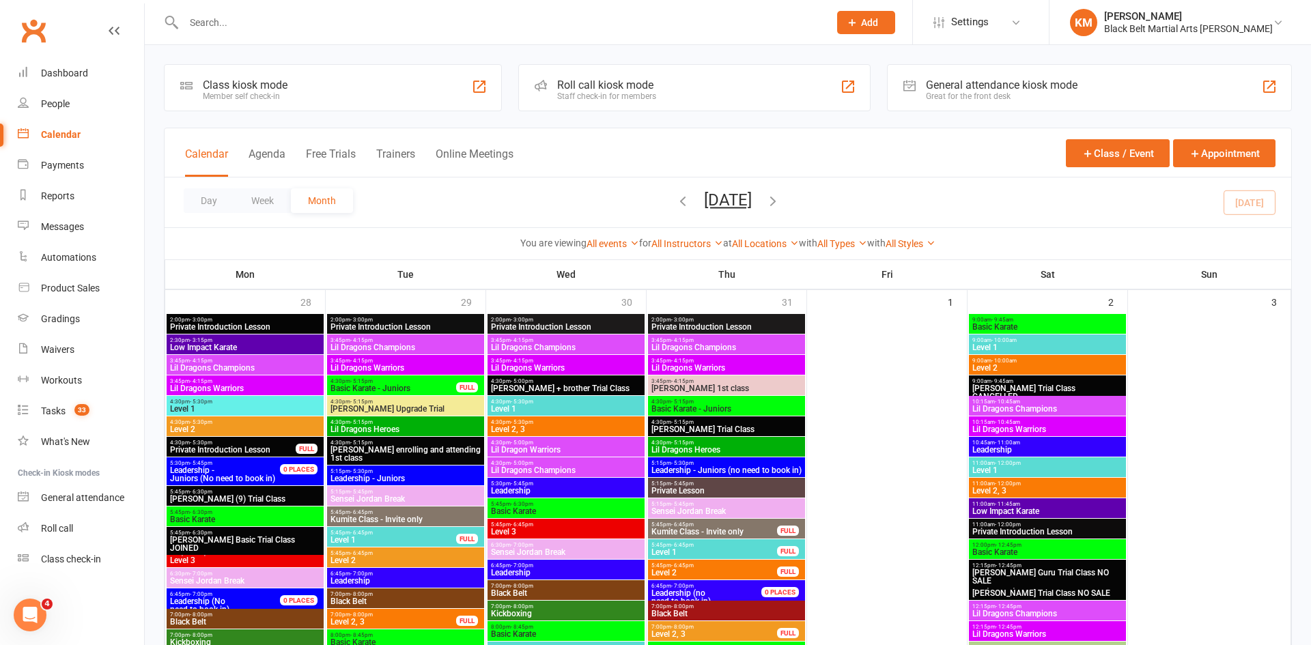
click at [359, 133] on div "Calendar Agenda Free Trials Trainers Online Meetings Class / Event Appointment" at bounding box center [728, 152] width 1127 height 49
click at [462, 169] on button "Online Meetings" at bounding box center [475, 162] width 78 height 29
click at [0, 0] on div "Loading" at bounding box center [0, 0] width 0 height 0
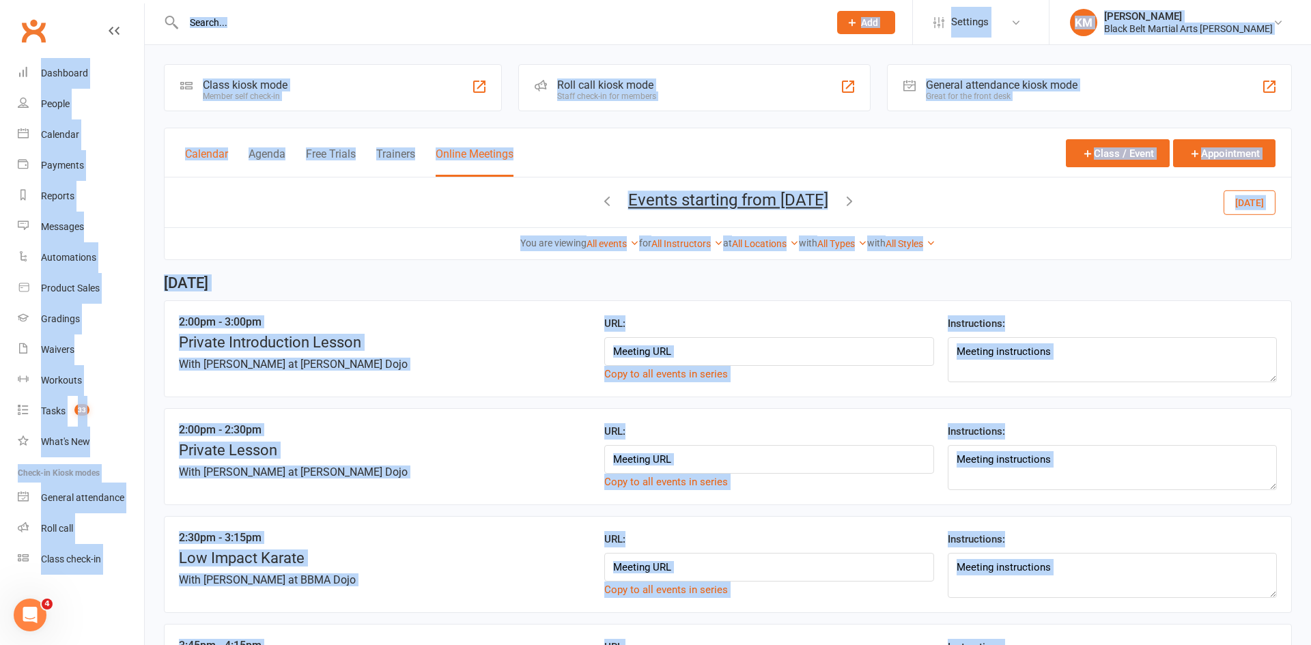
click at [206, 151] on button "Calendar" at bounding box center [206, 162] width 43 height 29
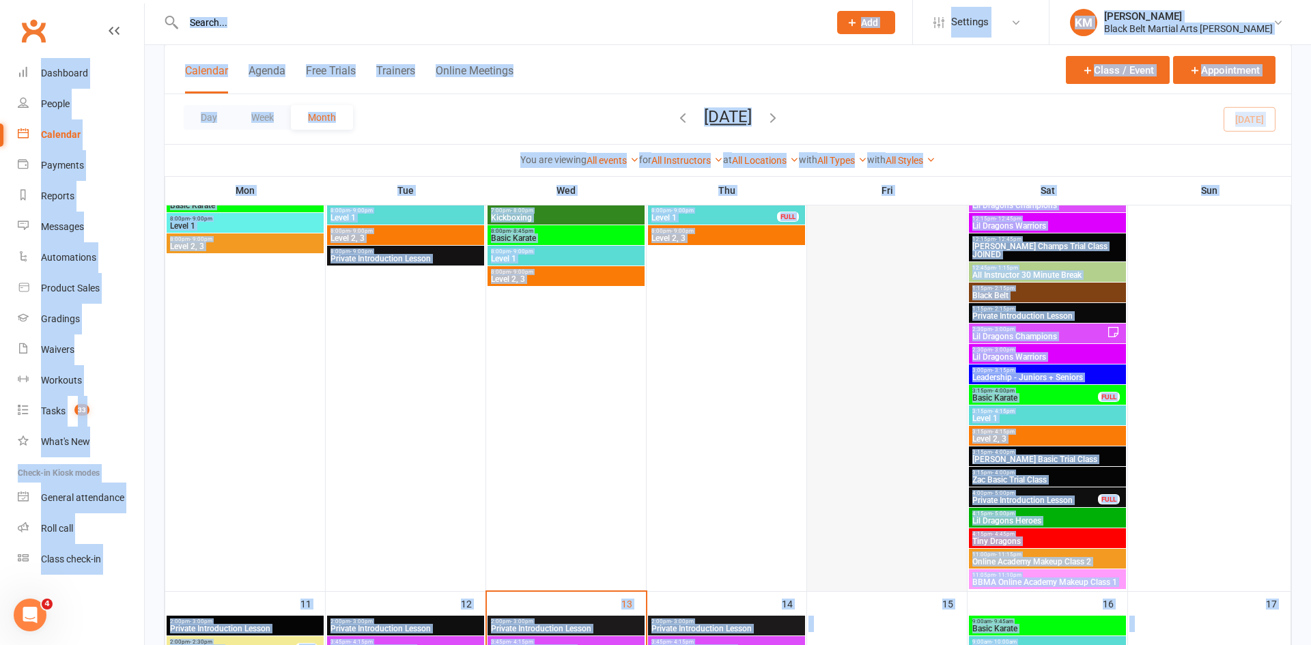
scroll to position [1100, 0]
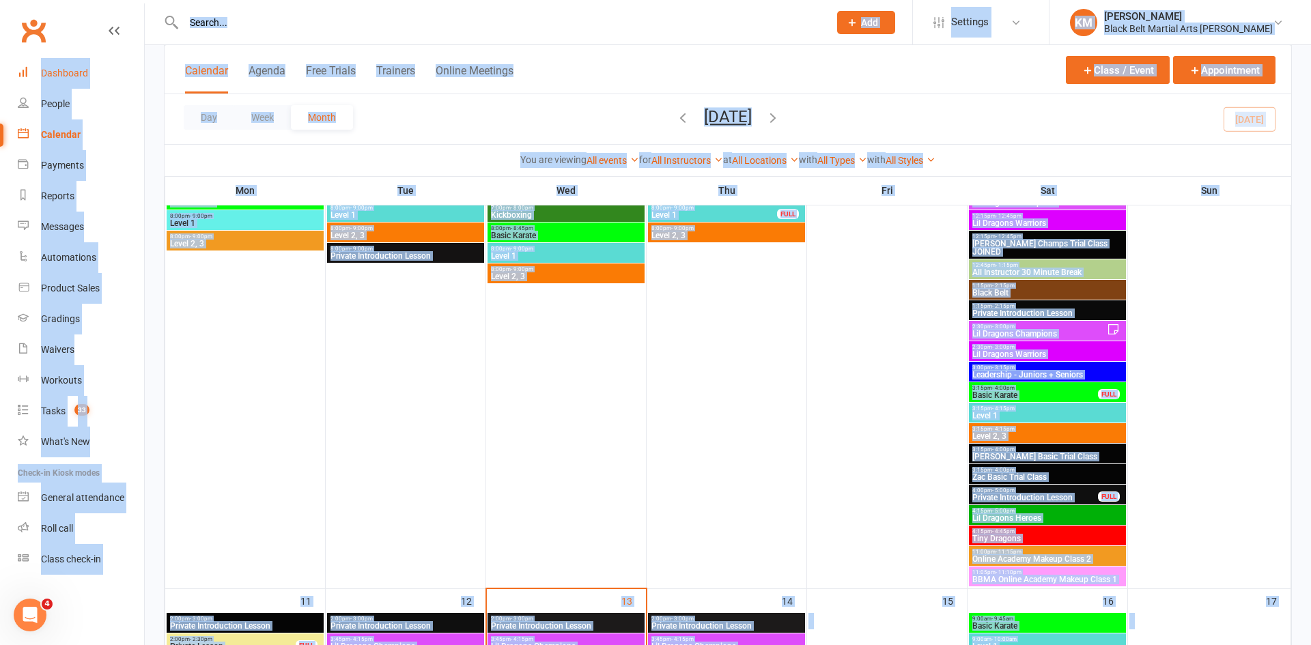
click at [40, 70] on link "Dashboard" at bounding box center [81, 73] width 126 height 31
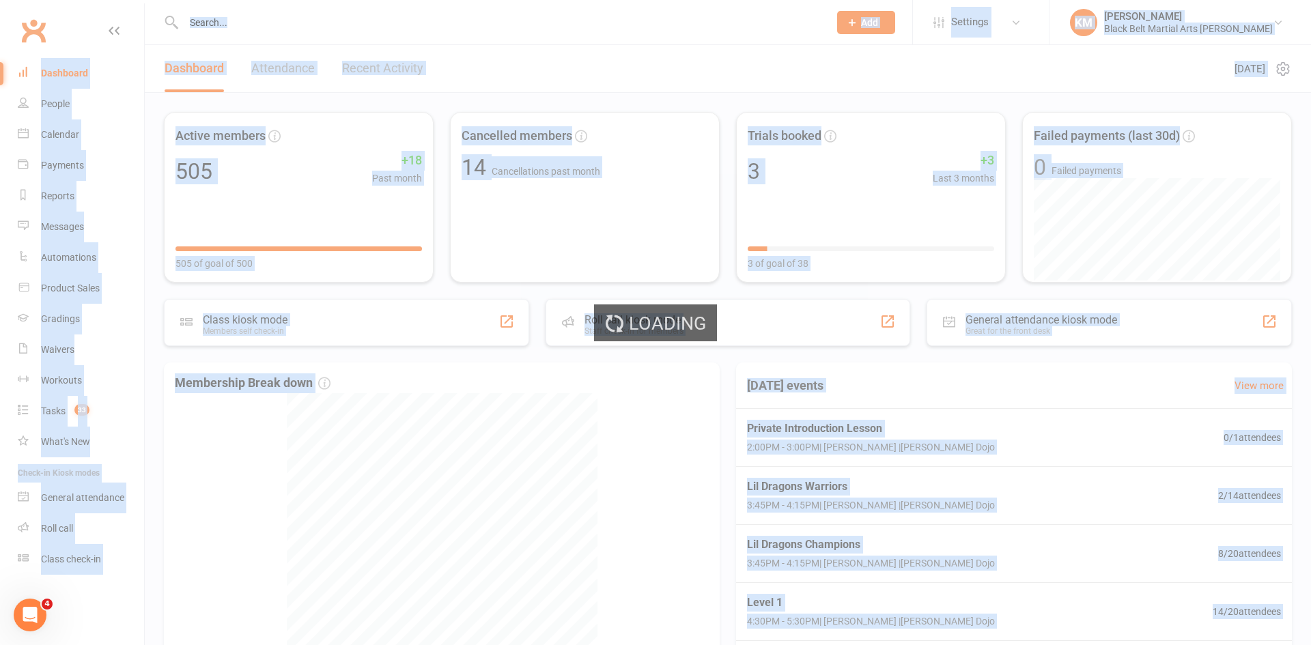
select select "no_trial"
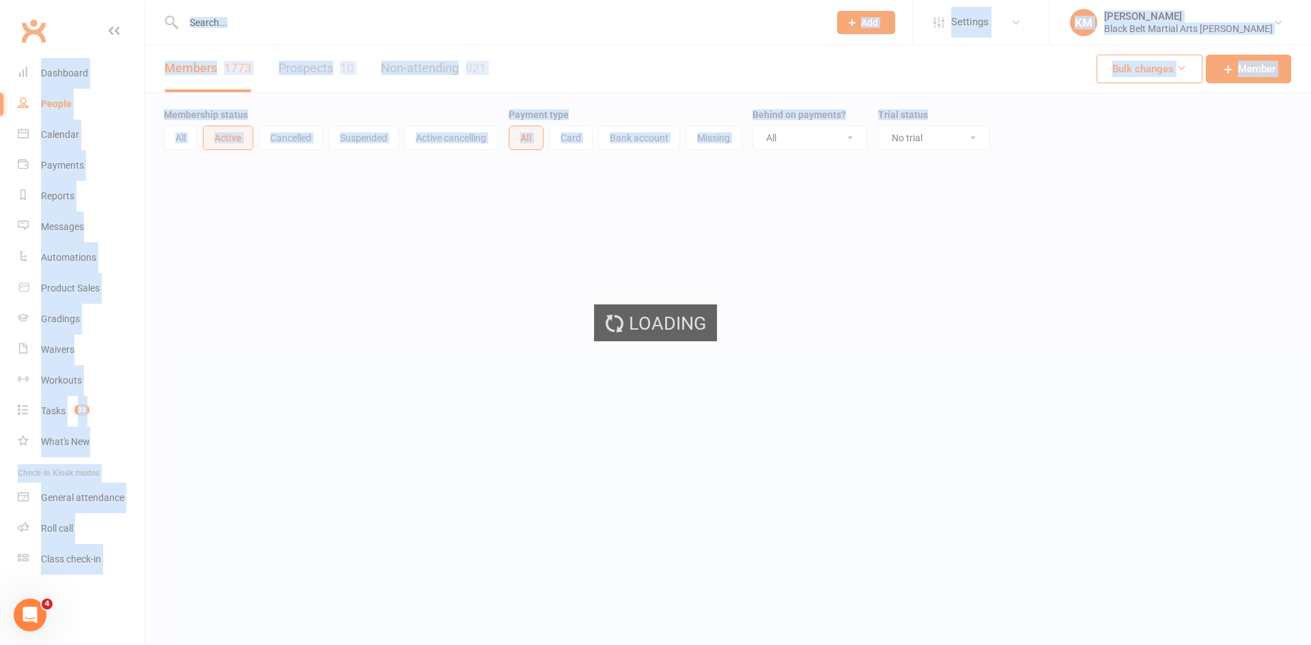
select select "100"
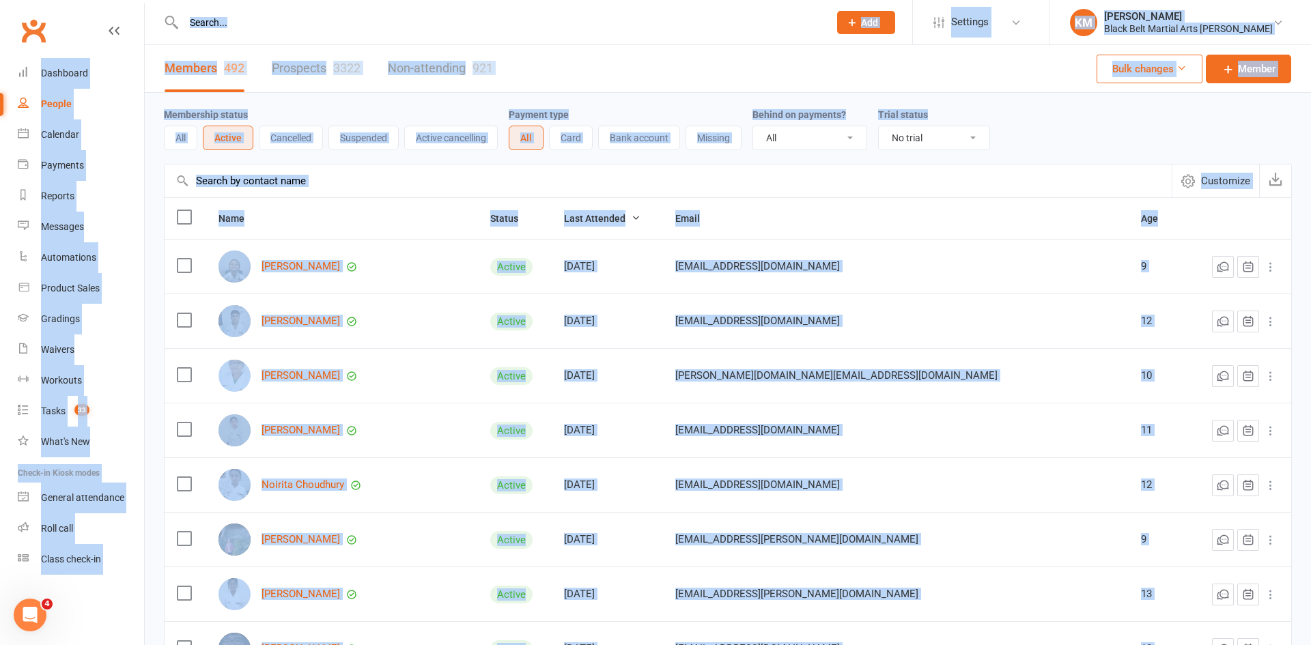
click at [294, 85] on link "Prospects 3322" at bounding box center [316, 68] width 89 height 47
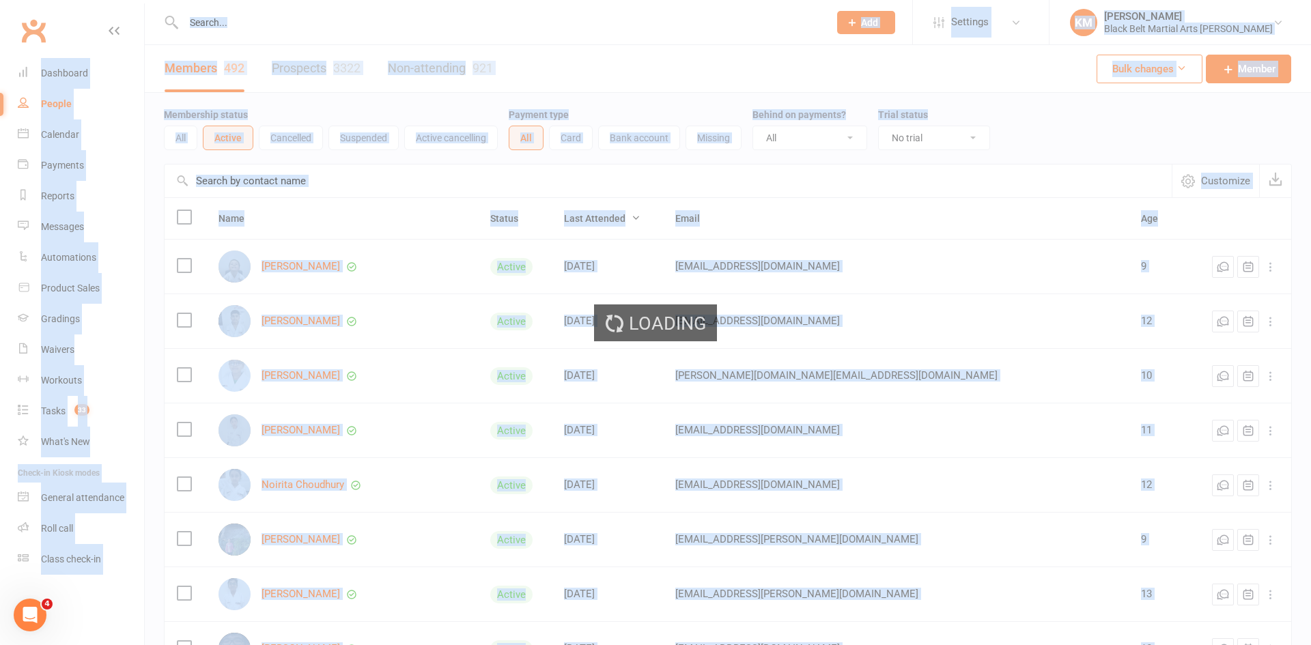
select select "100"
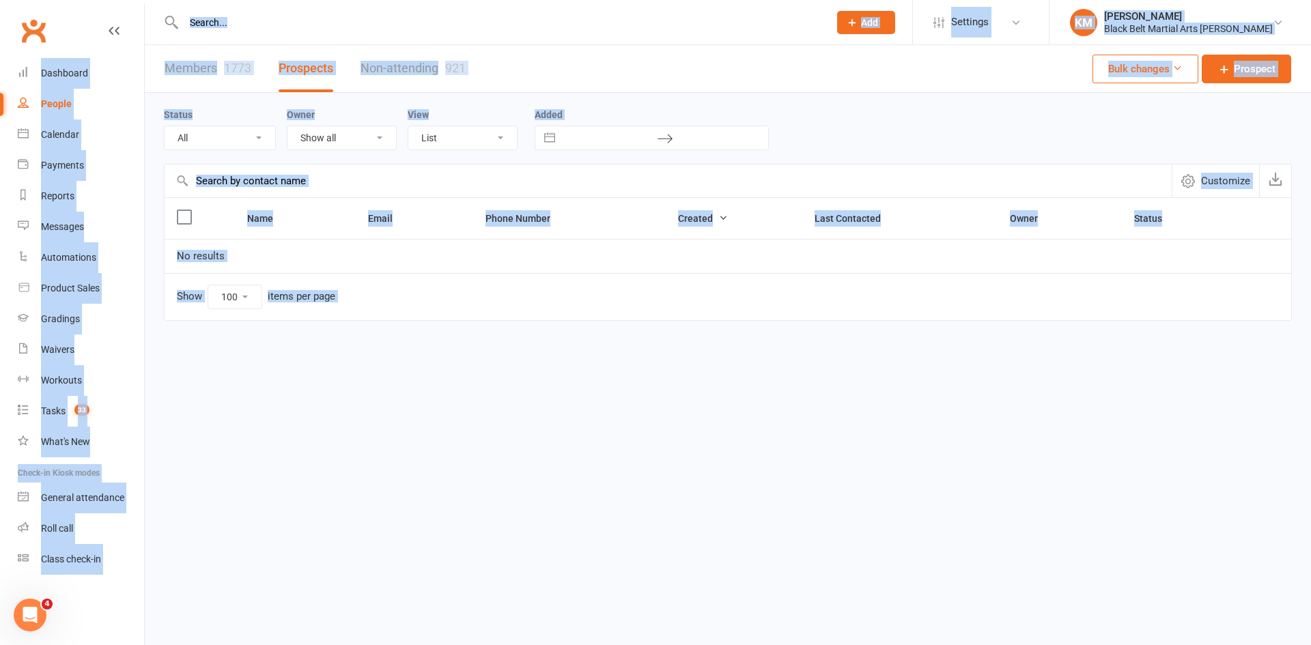
click at [238, 79] on link "Members 1773" at bounding box center [208, 68] width 87 height 47
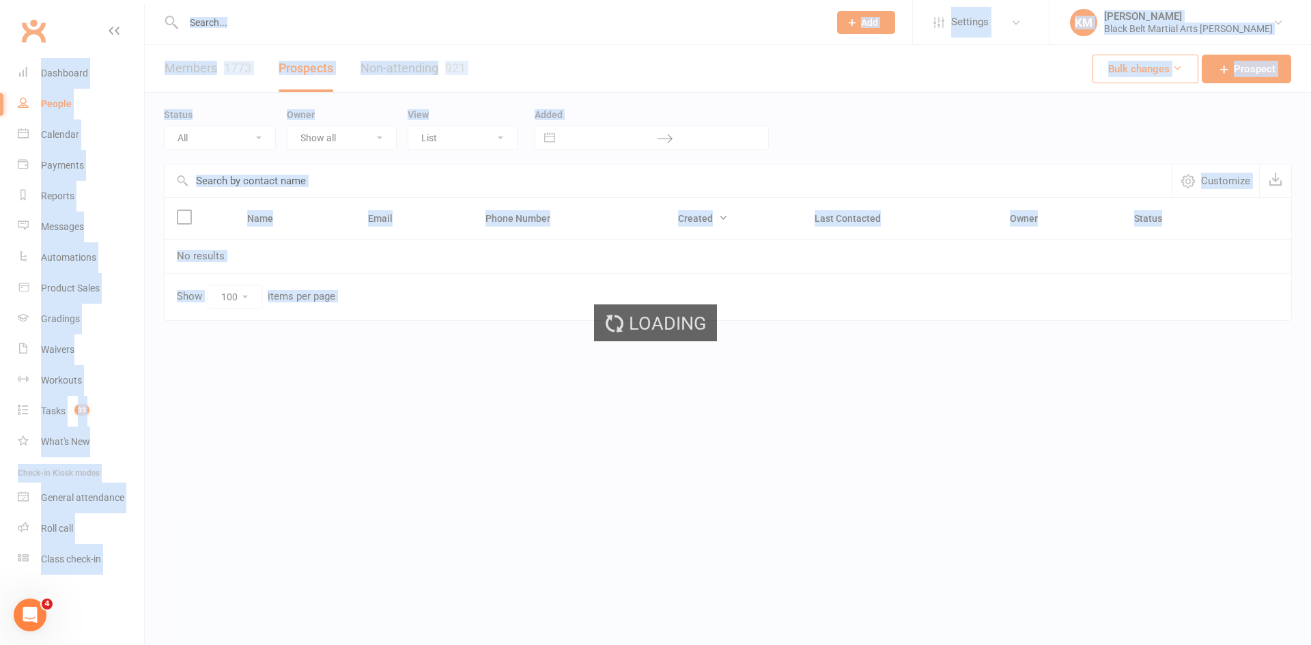
select select "no_trial"
select select "100"
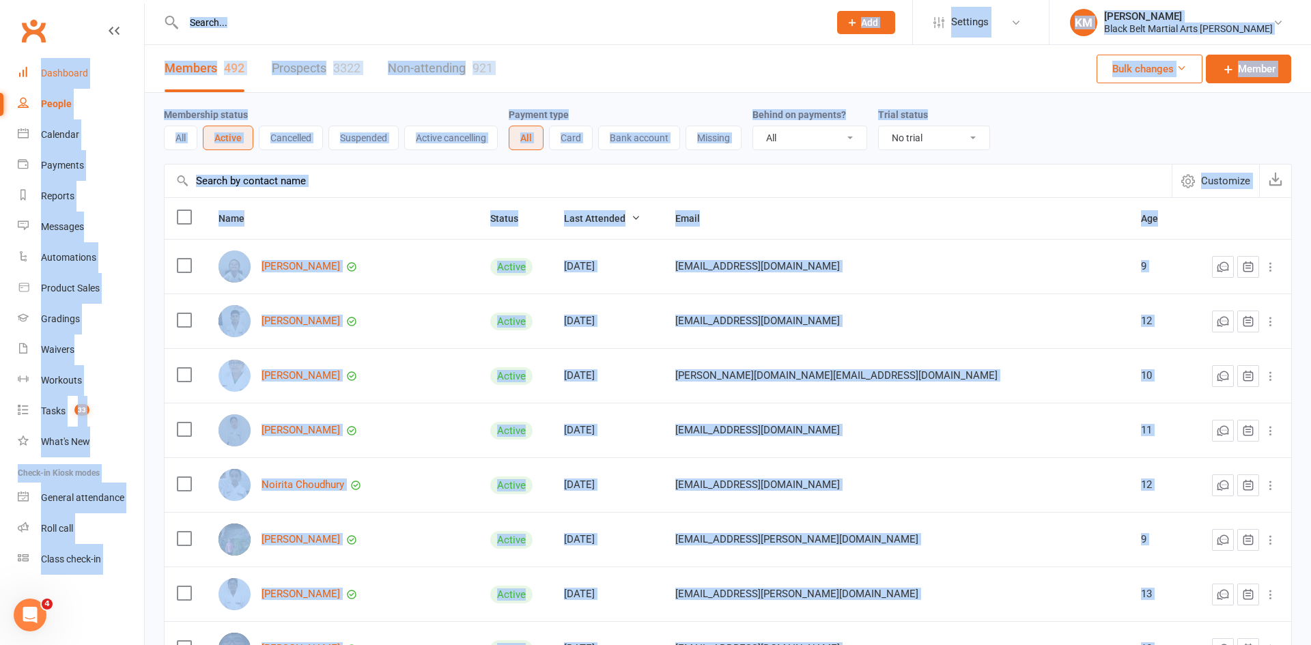
click at [81, 80] on link "Dashboard" at bounding box center [81, 73] width 126 height 31
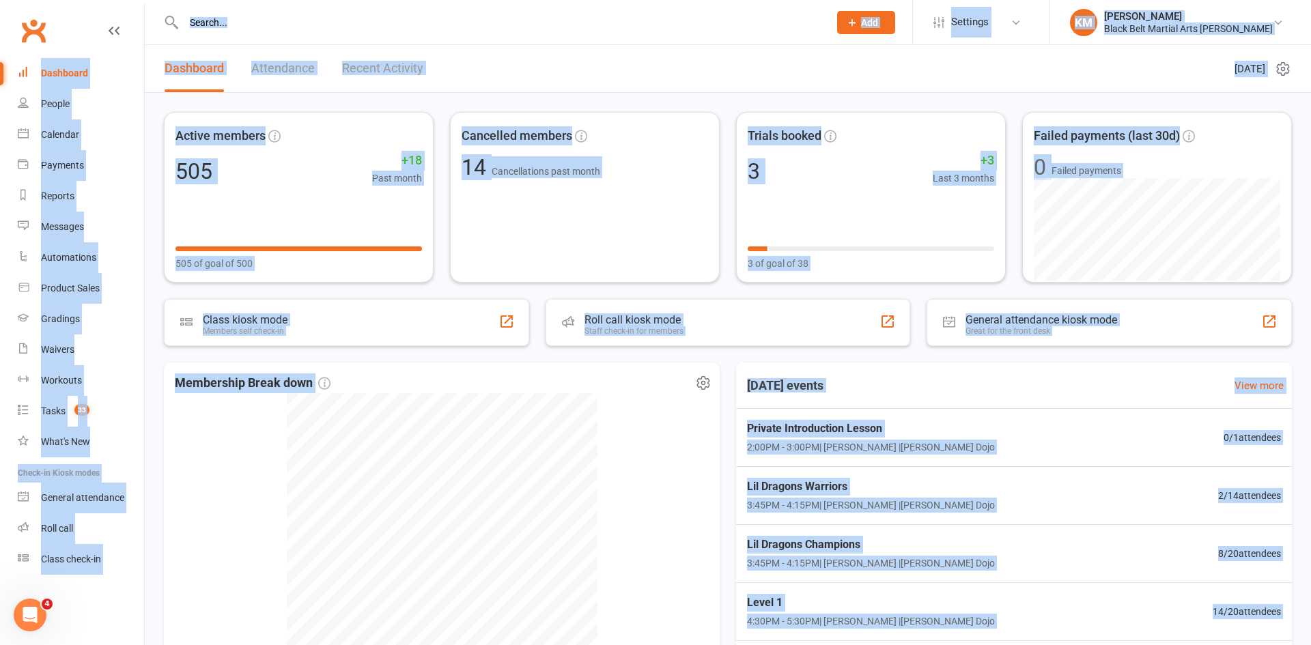
click at [654, 392] on div "Membership Break down" at bounding box center [442, 384] width 534 height 20
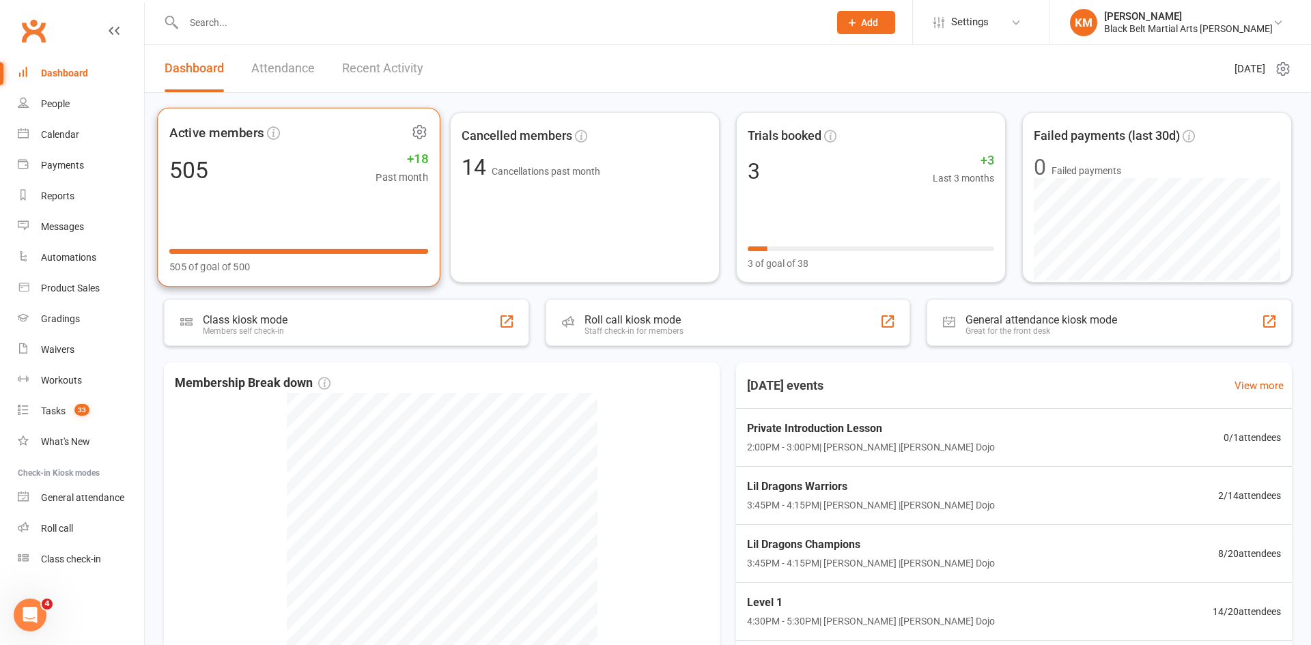
click at [378, 167] on span "+18" at bounding box center [402, 159] width 53 height 20
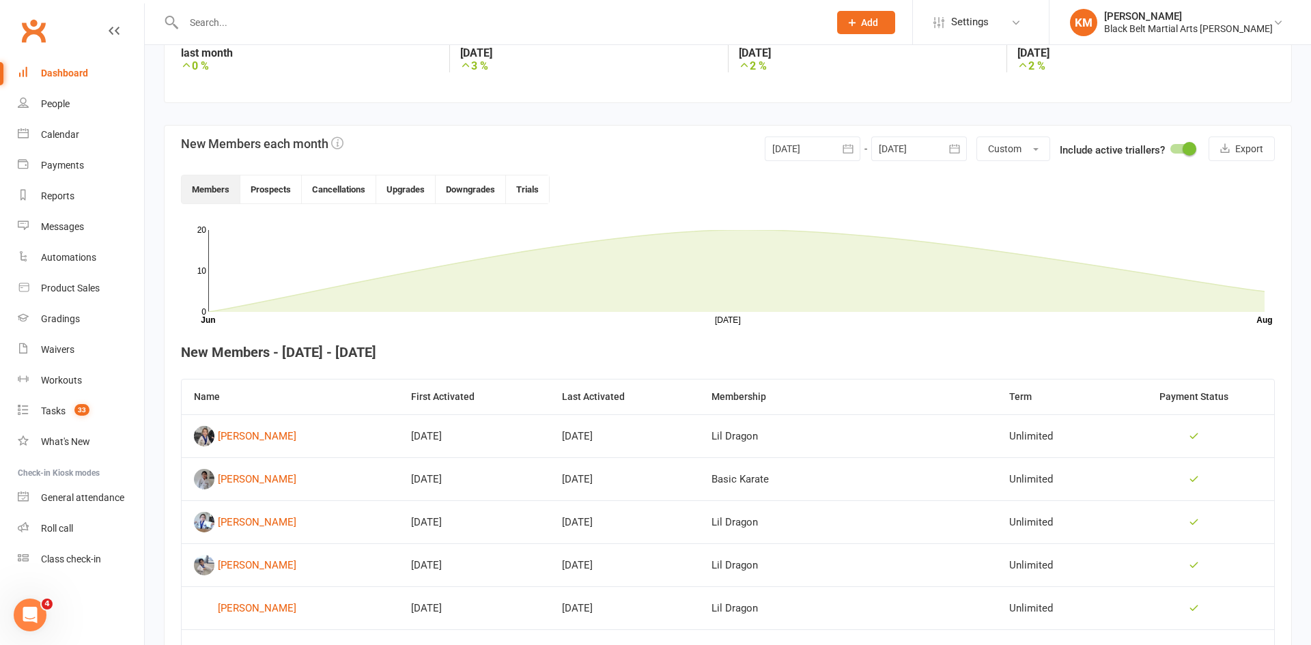
scroll to position [257, 0]
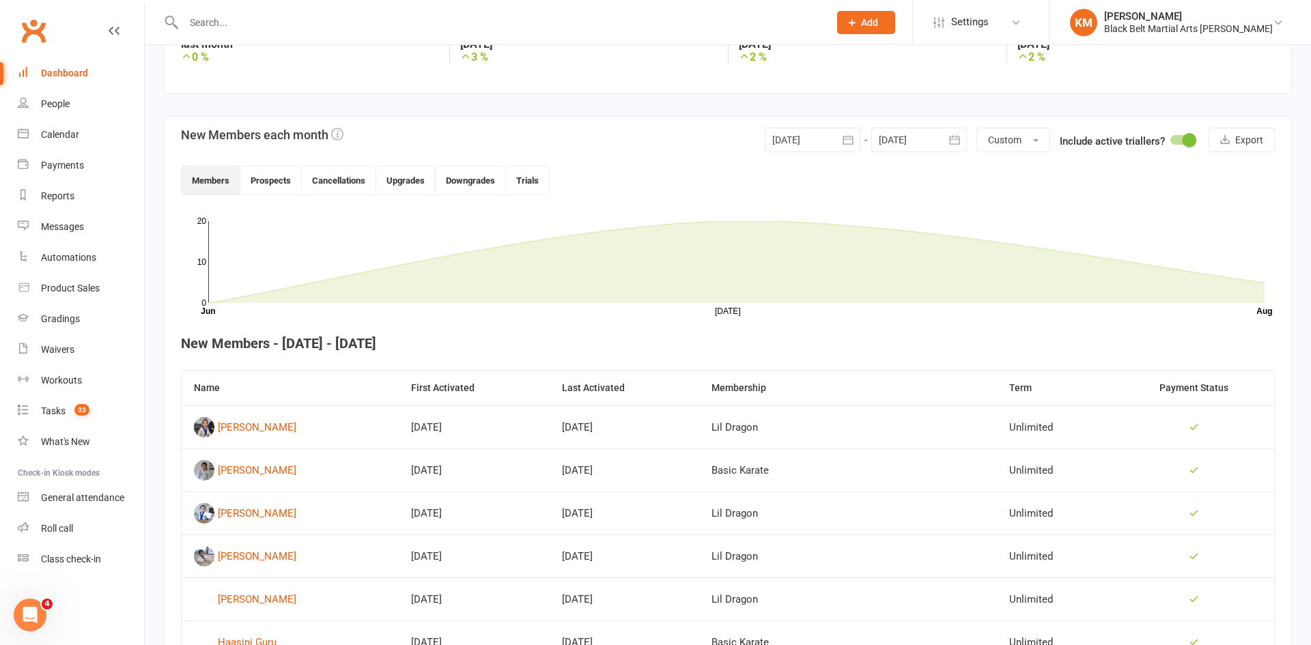
click at [837, 143] on button "button" at bounding box center [848, 140] width 25 height 25
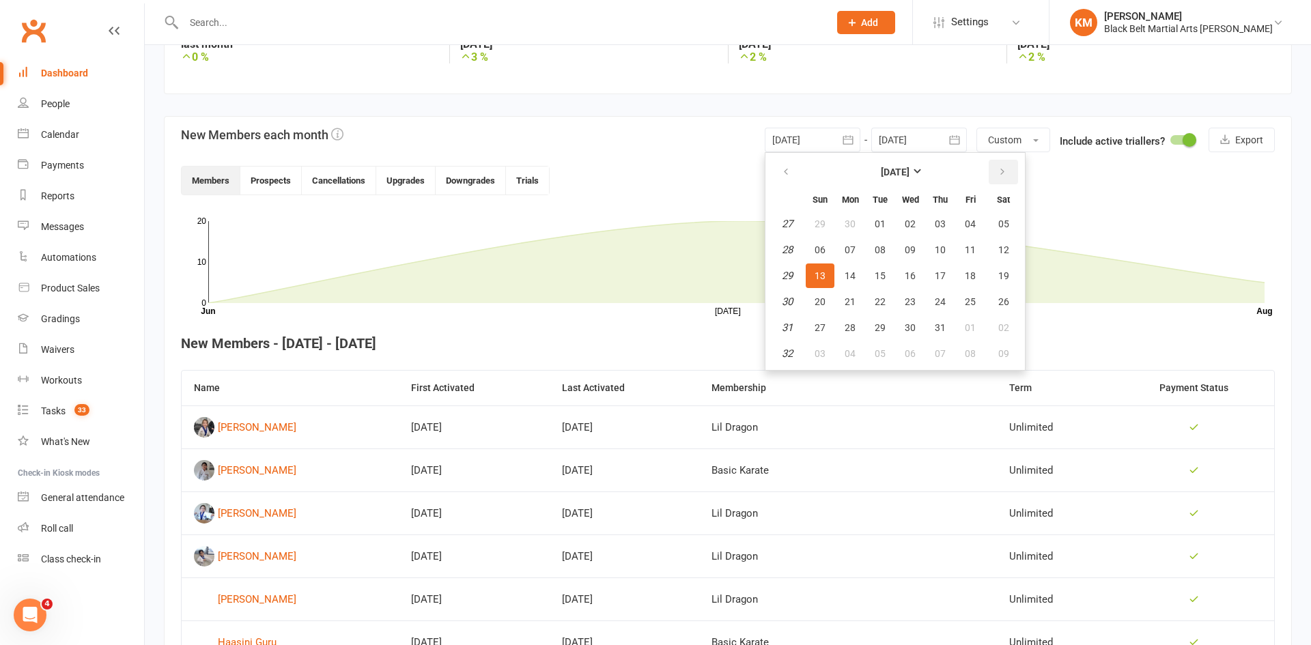
click at [998, 167] on icon "button" at bounding box center [1003, 172] width 10 height 11
click at [961, 220] on button "01" at bounding box center [970, 224] width 29 height 25
type input "[DATE]"
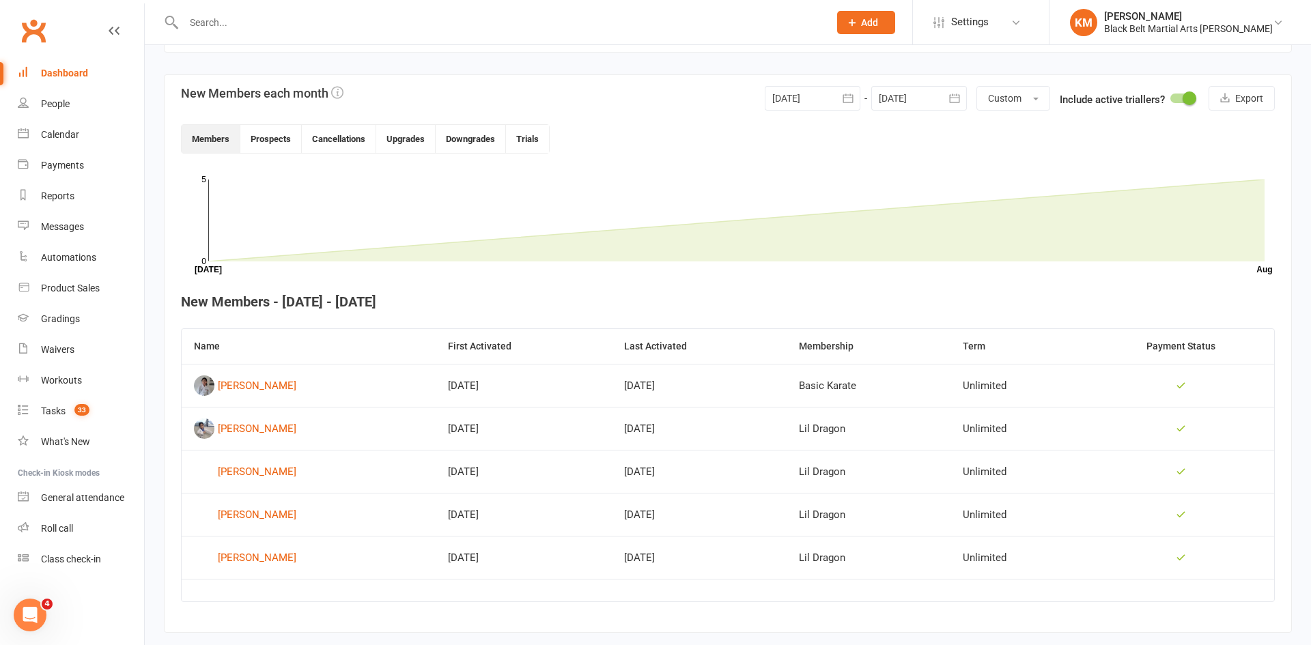
scroll to position [328, 0]
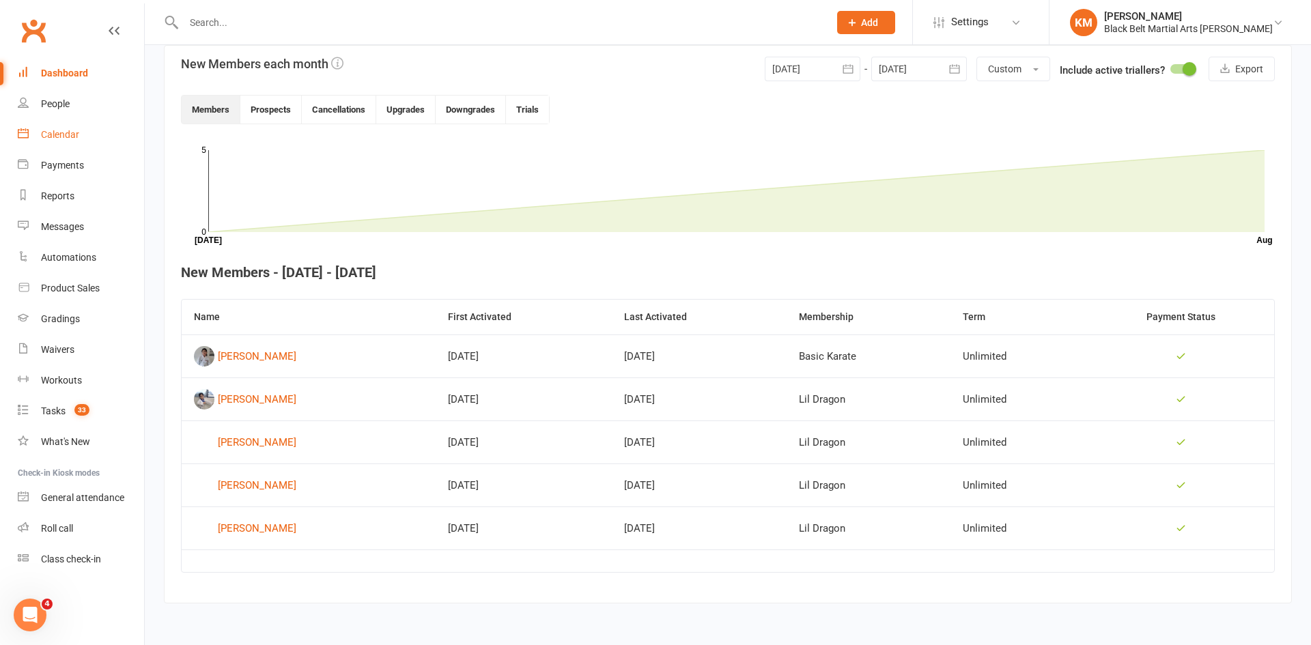
click at [68, 137] on div "Calendar" at bounding box center [60, 134] width 38 height 11
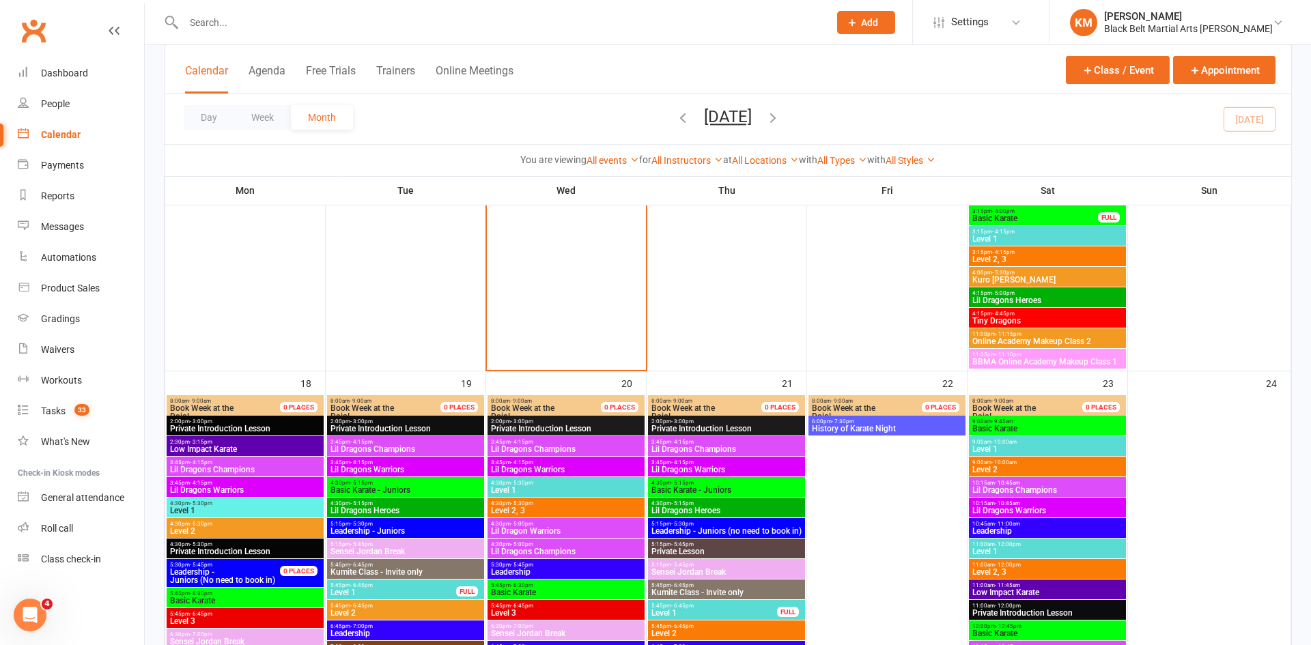
scroll to position [1917, 0]
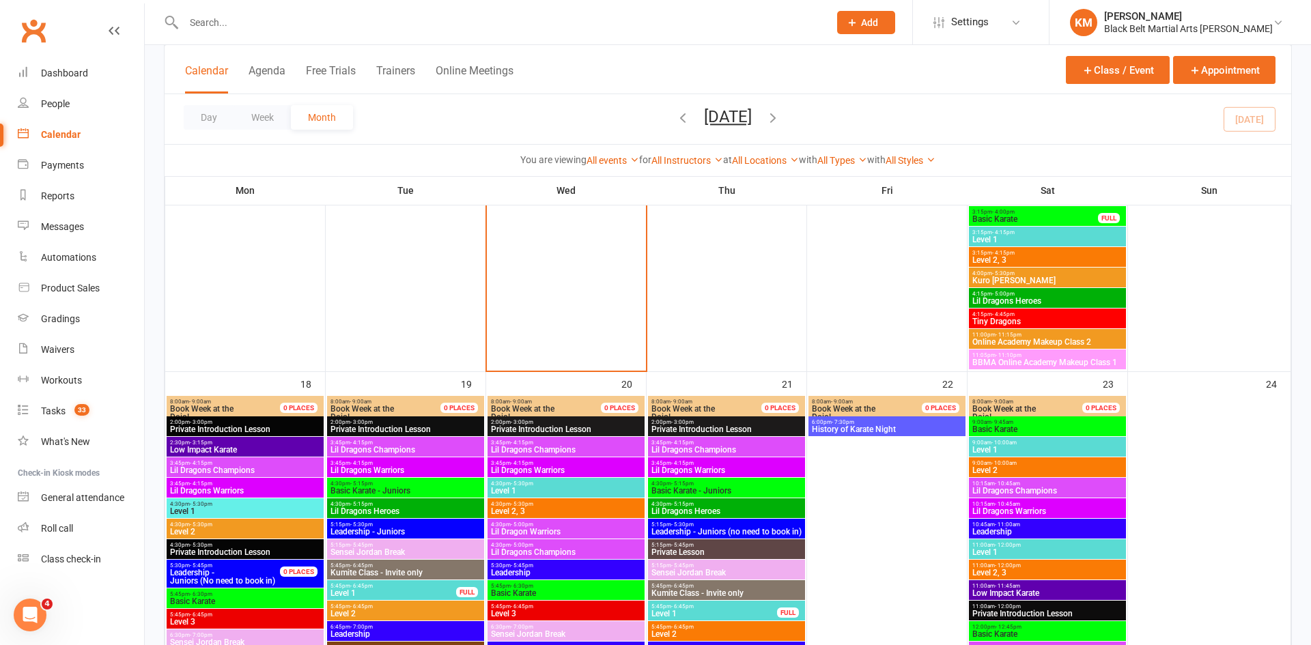
click at [854, 427] on span "History of Karate Night" at bounding box center [887, 430] width 152 height 8
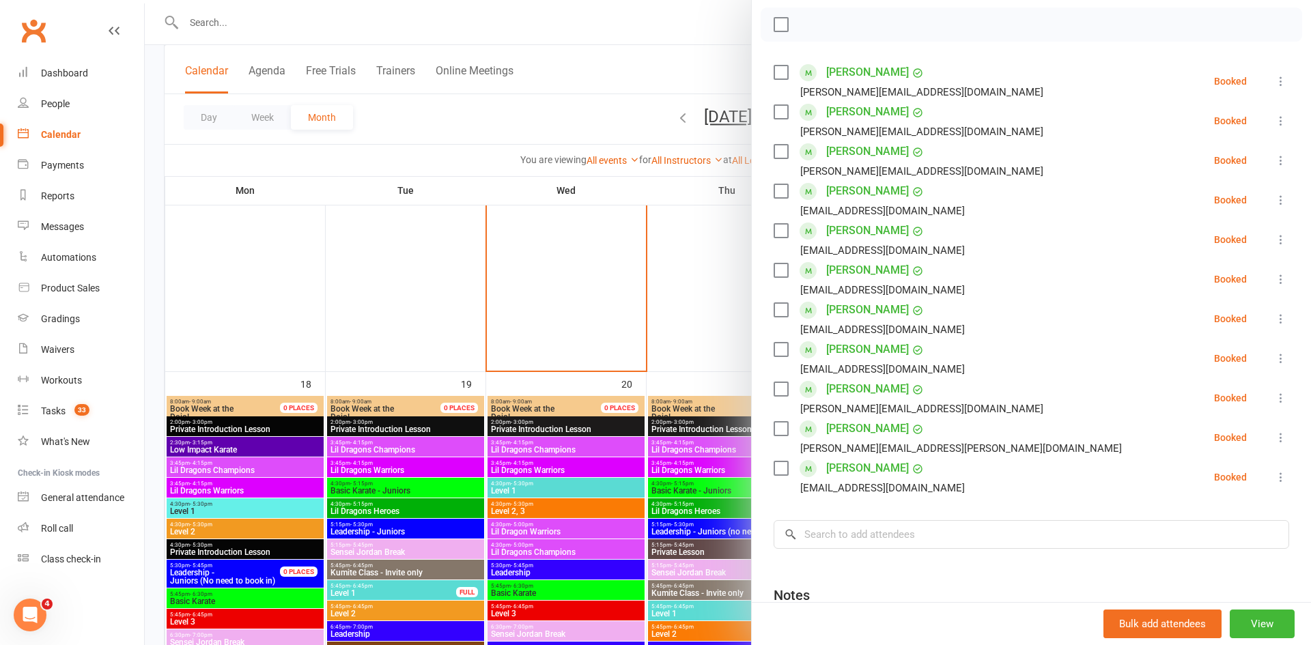
scroll to position [189, 0]
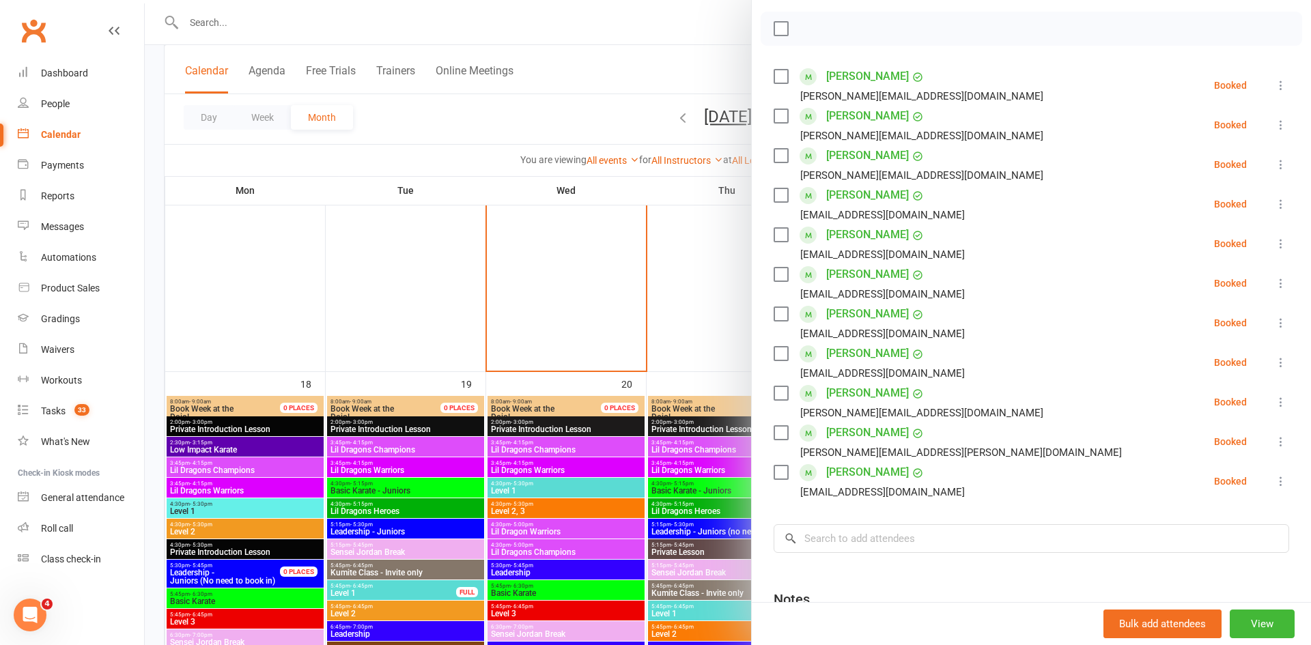
click at [613, 86] on div at bounding box center [728, 322] width 1167 height 645
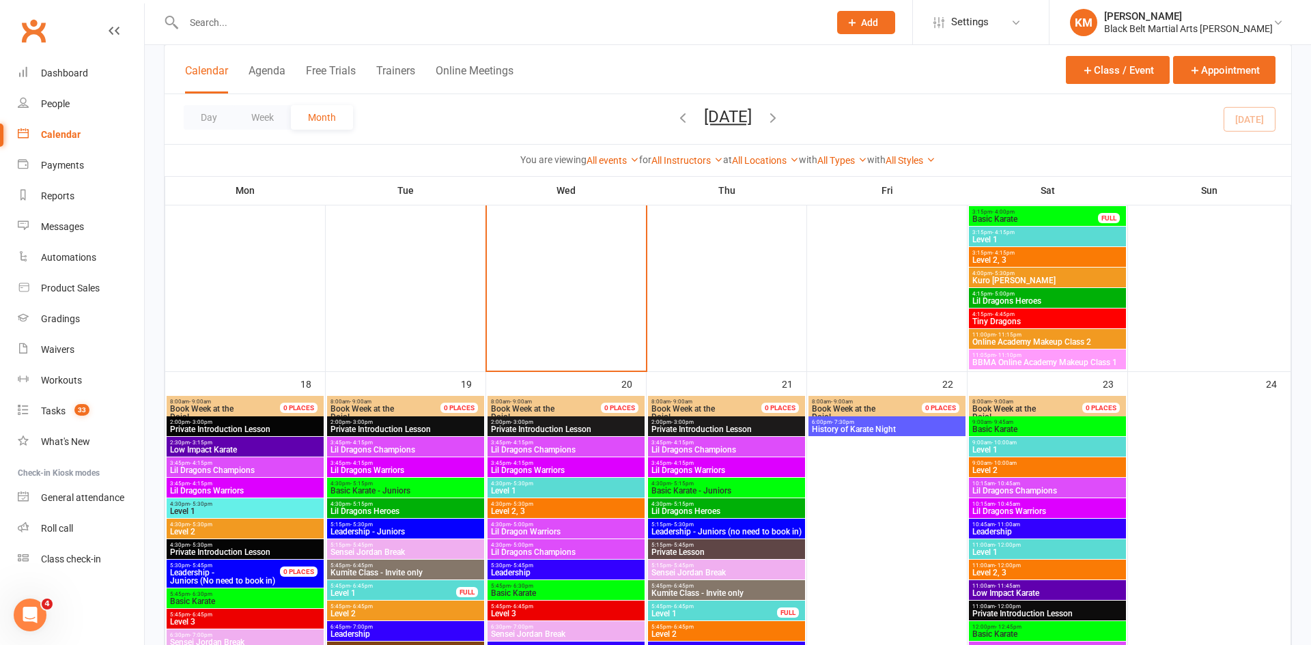
click at [781, 116] on icon "button" at bounding box center [773, 117] width 15 height 15
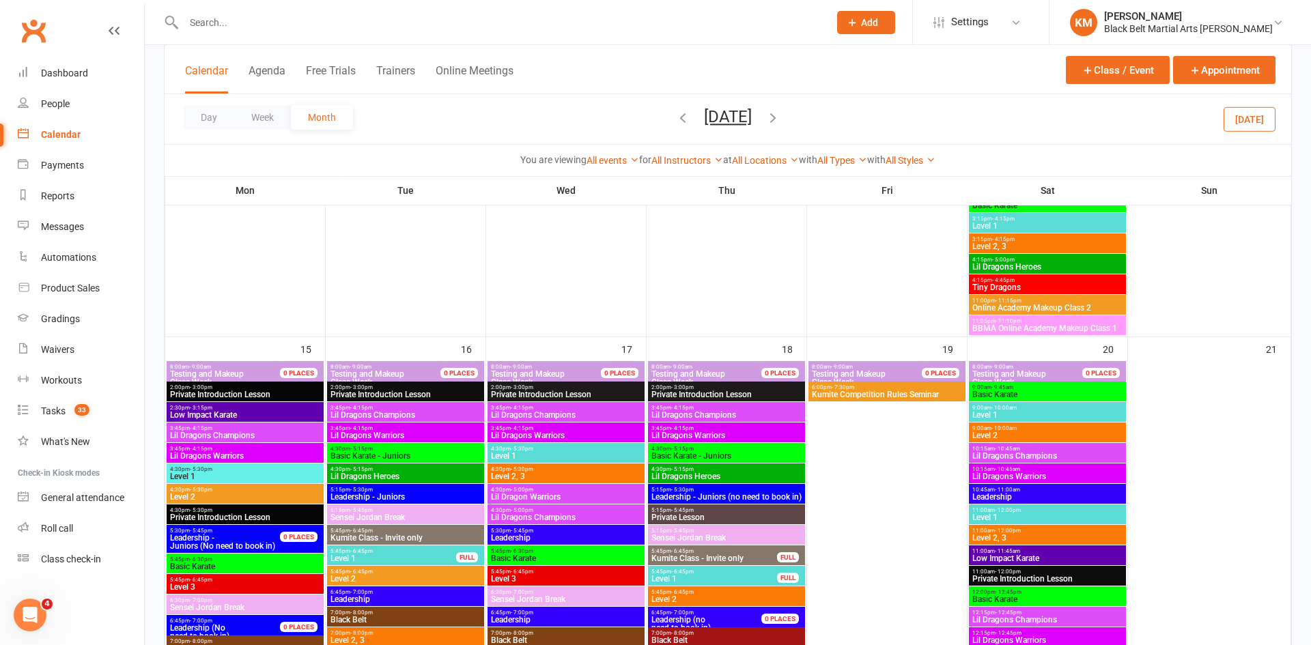
scroll to position [1091, 0]
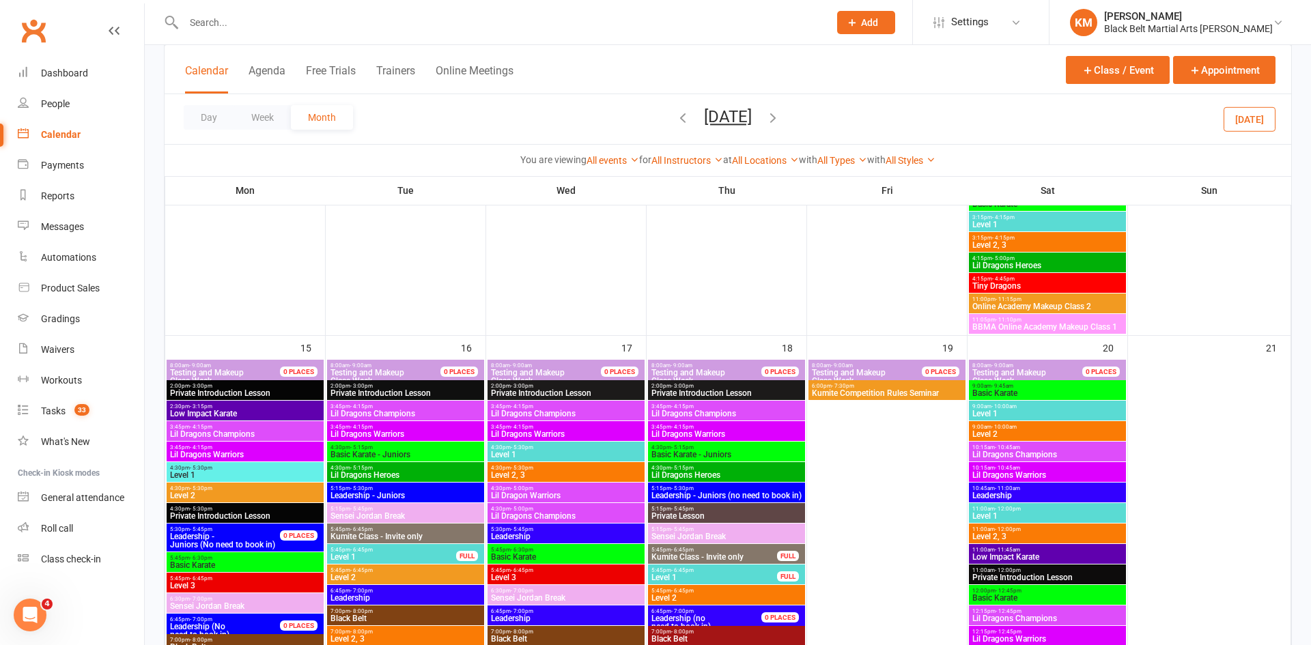
click at [833, 395] on span "Kumite Competition Rules Seminar" at bounding box center [887, 393] width 152 height 8
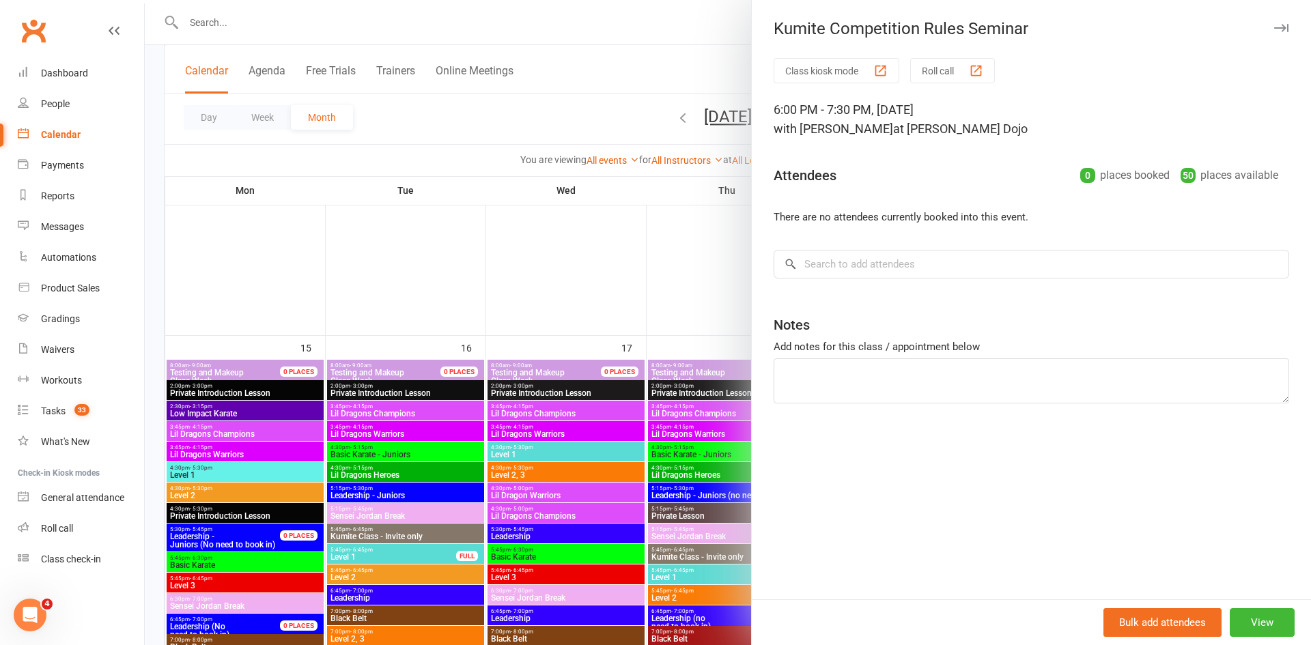
click at [673, 49] on div at bounding box center [728, 322] width 1167 height 645
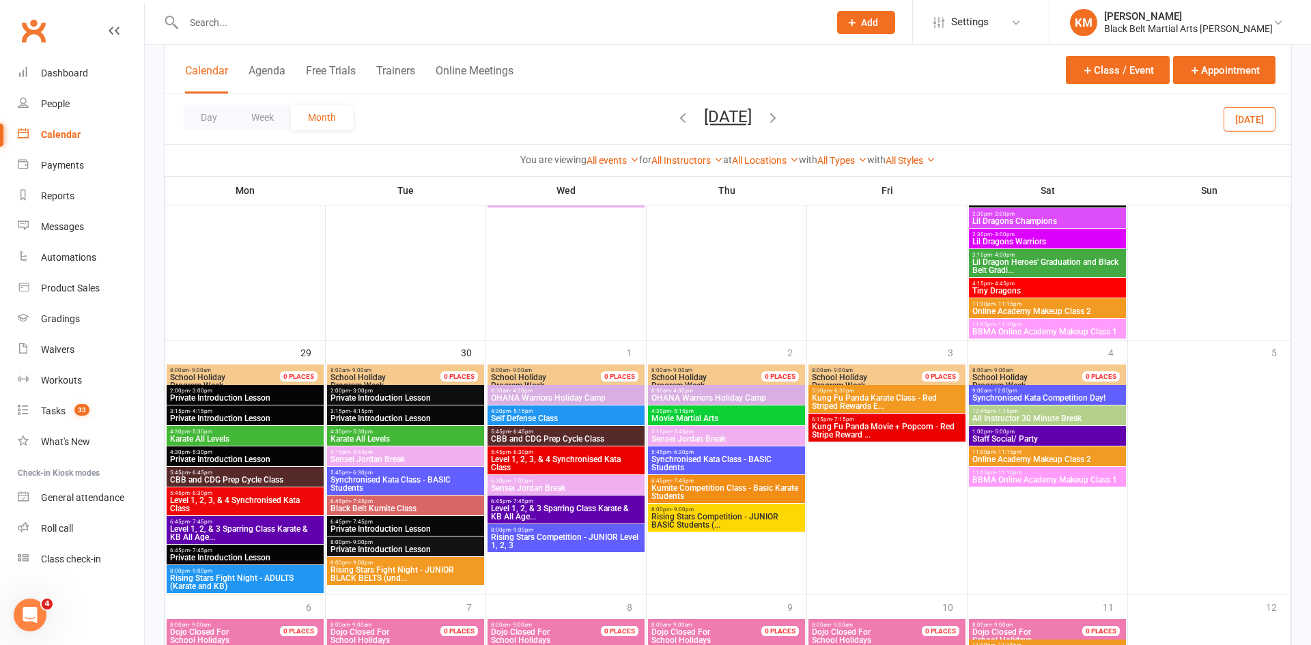
scroll to position [1988, 0]
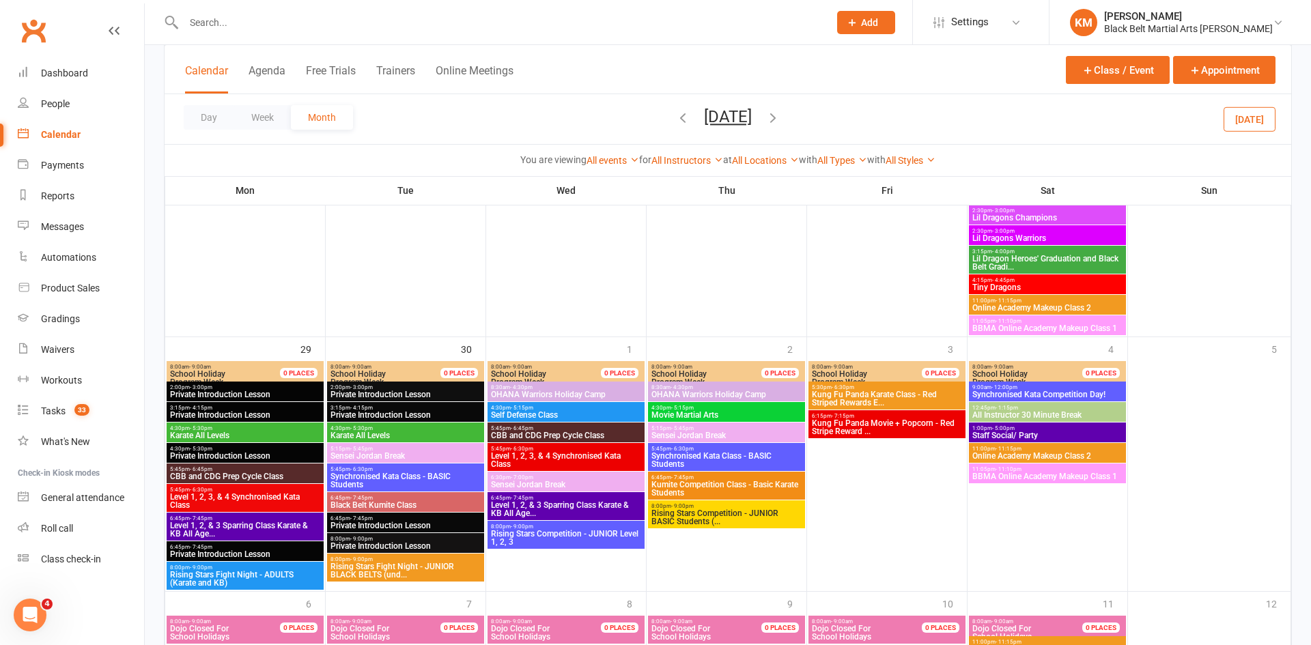
click at [544, 385] on span "8:30am - 4:30pm" at bounding box center [566, 388] width 152 height 6
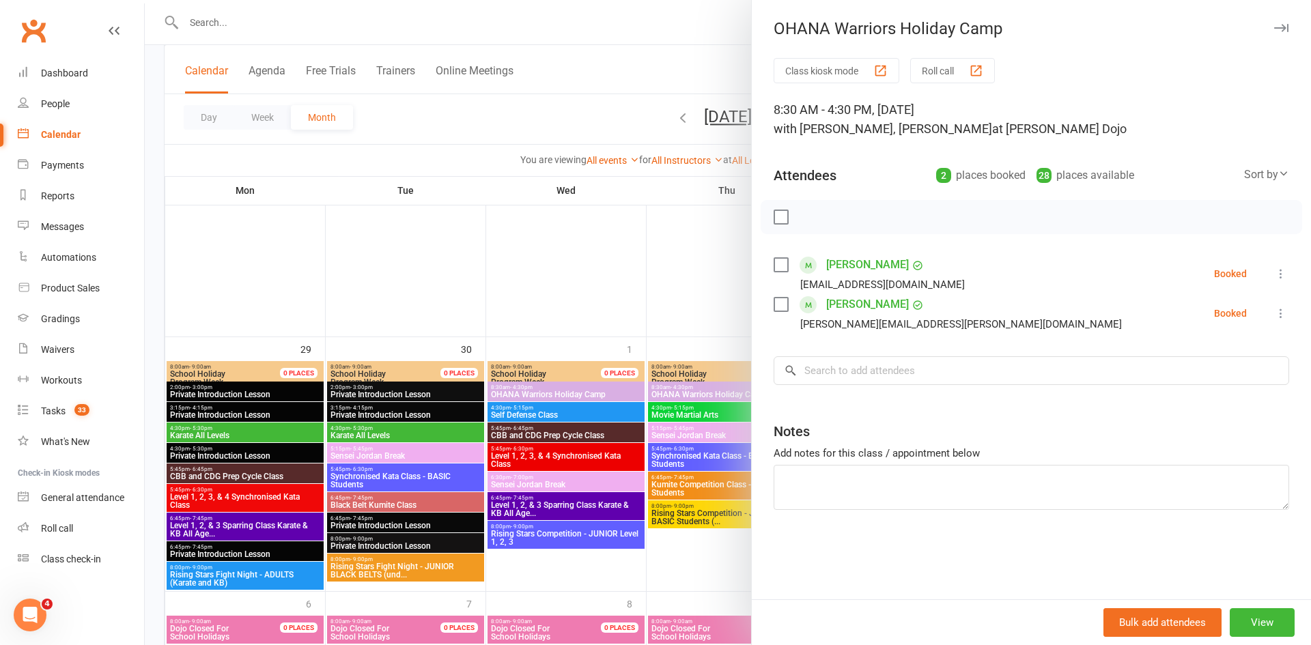
click at [626, 74] on div at bounding box center [728, 322] width 1167 height 645
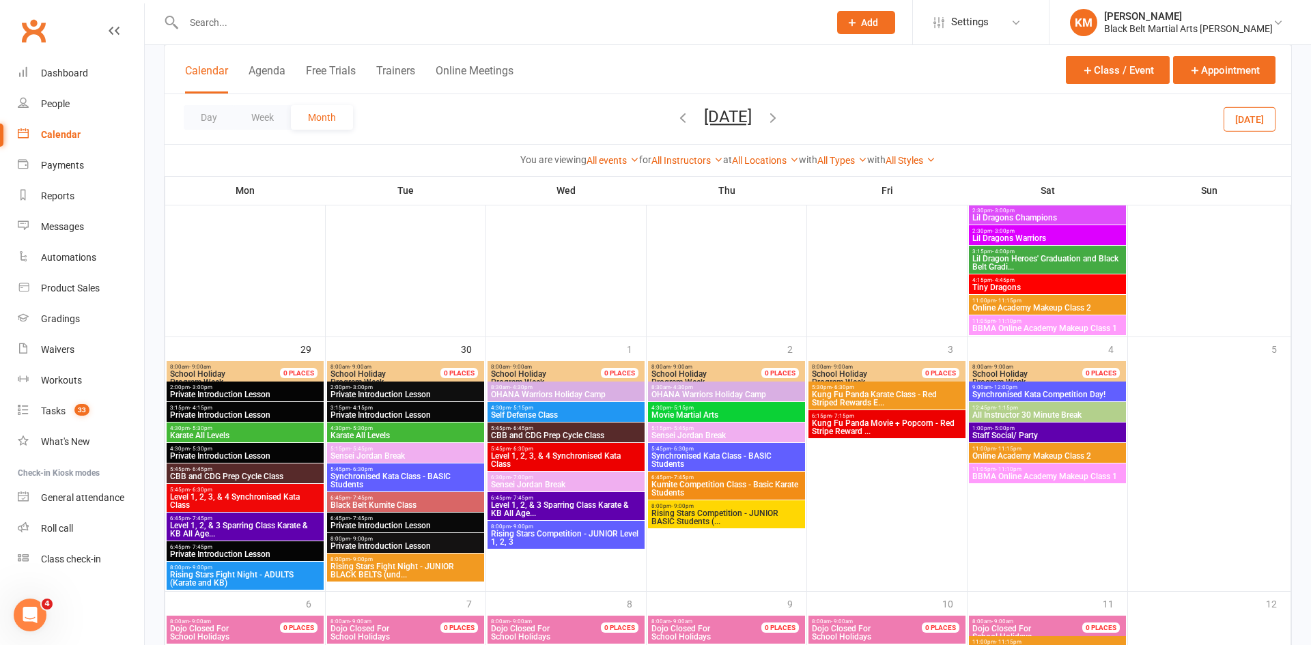
click at [686, 387] on span "- 4:30pm" at bounding box center [682, 388] width 23 height 6
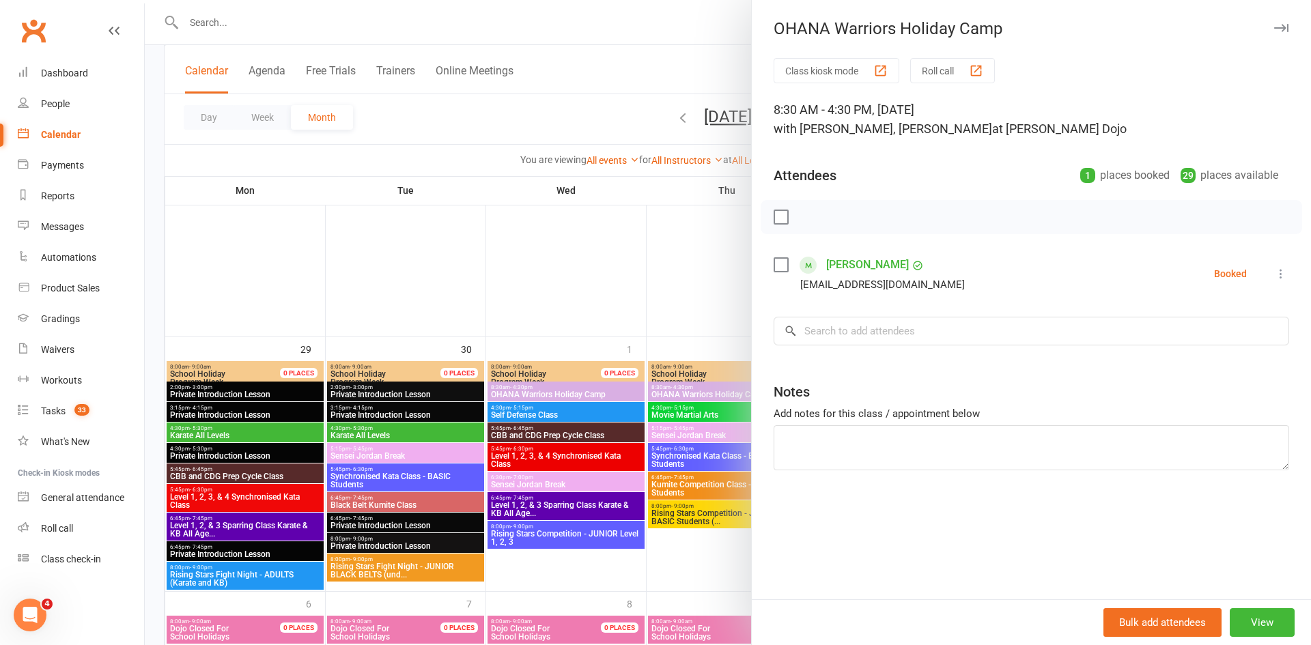
click at [571, 52] on div at bounding box center [728, 322] width 1167 height 645
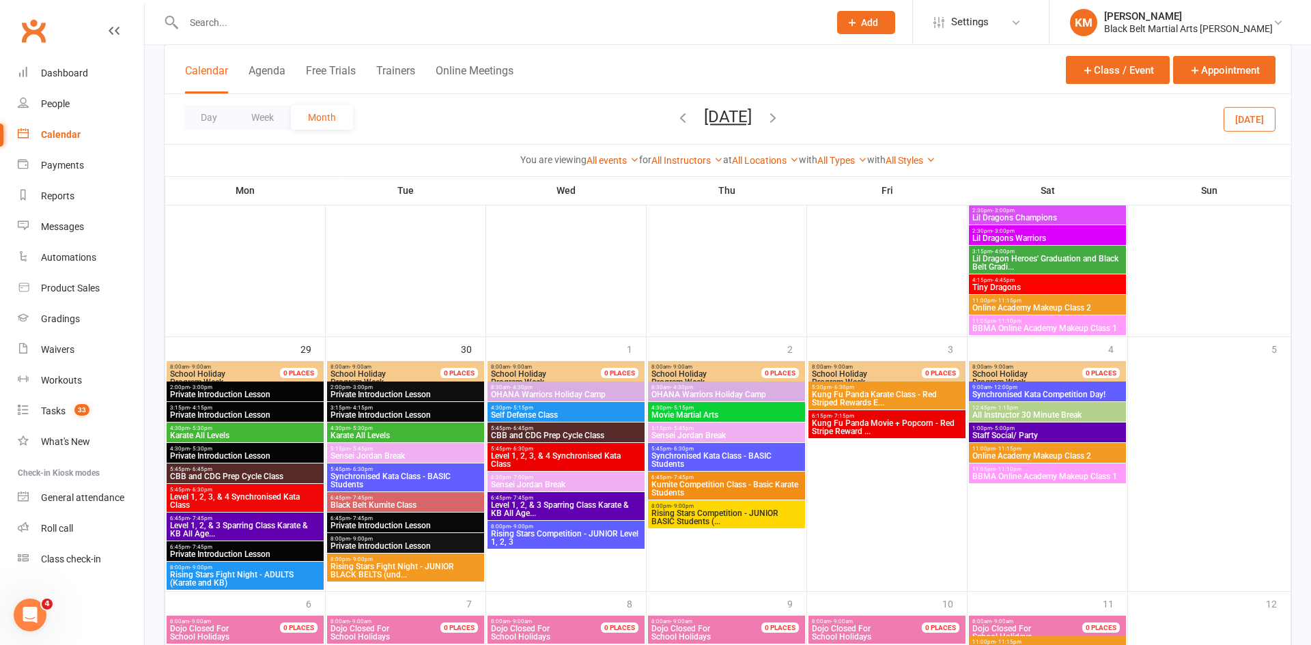
click at [561, 397] on span "OHANA Warriors Holiday Camp" at bounding box center [566, 395] width 152 height 8
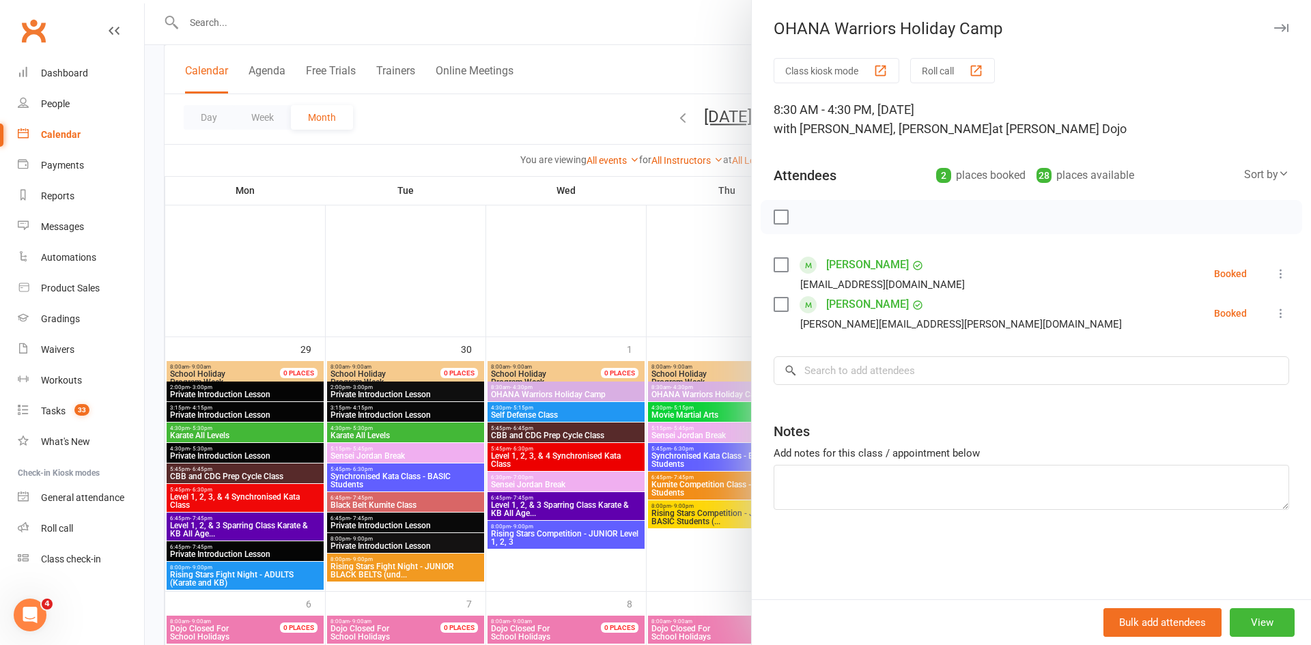
click at [836, 301] on link "[PERSON_NAME]" at bounding box center [867, 305] width 83 height 22
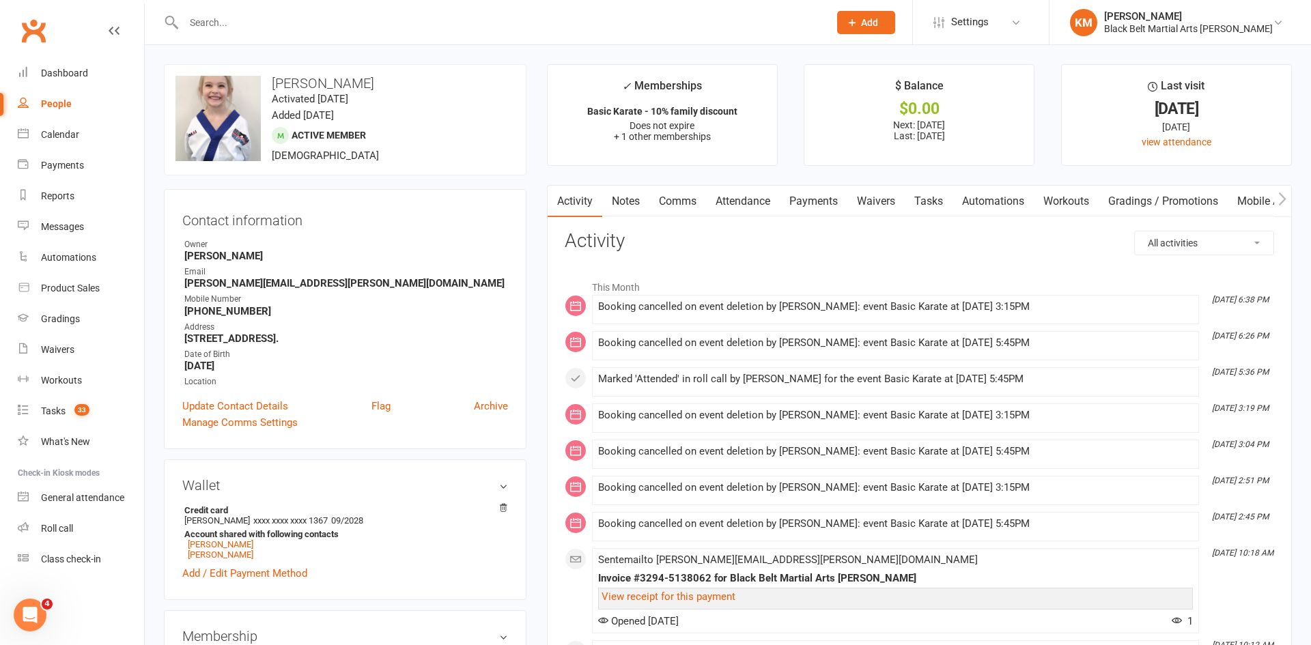
click at [790, 202] on link "Payments" at bounding box center [814, 201] width 68 height 31
